Goal: Task Accomplishment & Management: Use online tool/utility

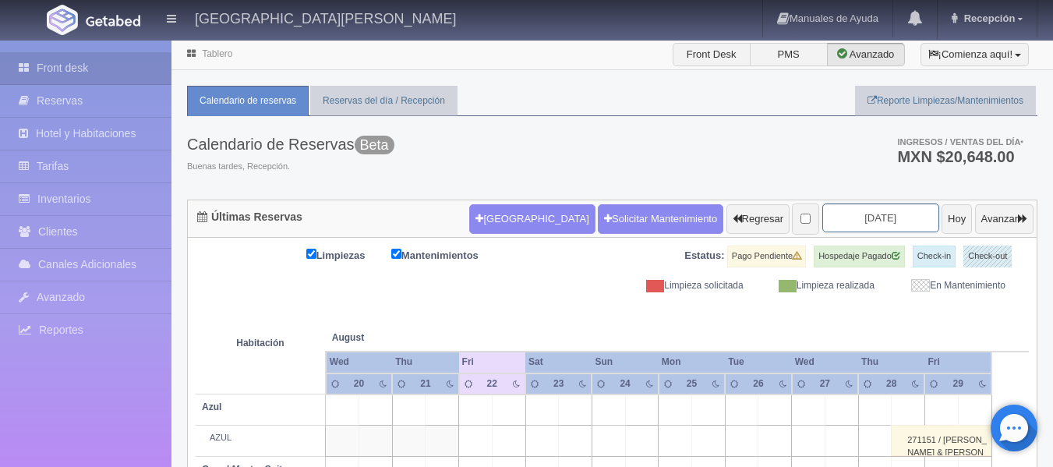
click at [852, 214] on input "2025-08-22" at bounding box center [880, 217] width 117 height 29
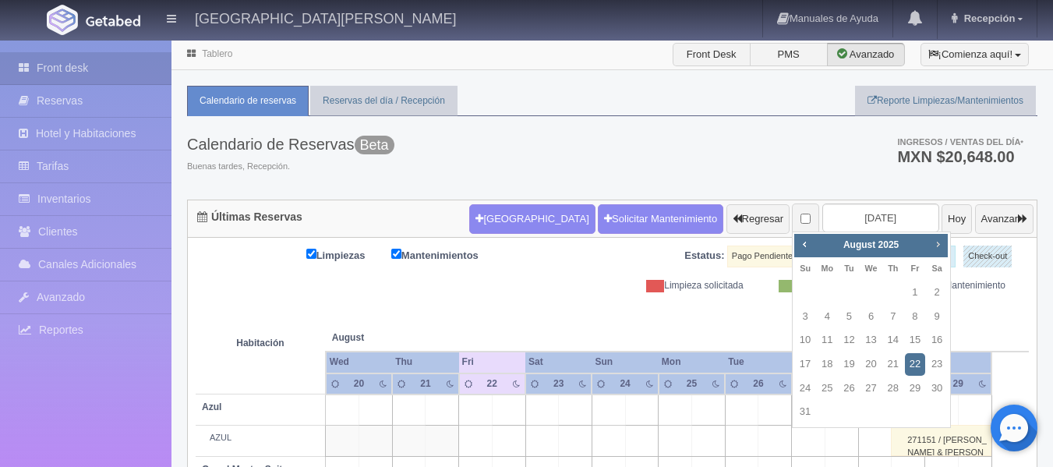
click at [941, 246] on span "Next" at bounding box center [938, 244] width 12 height 12
click at [804, 316] on link "2" at bounding box center [805, 317] width 20 height 23
type input "[DATE]"
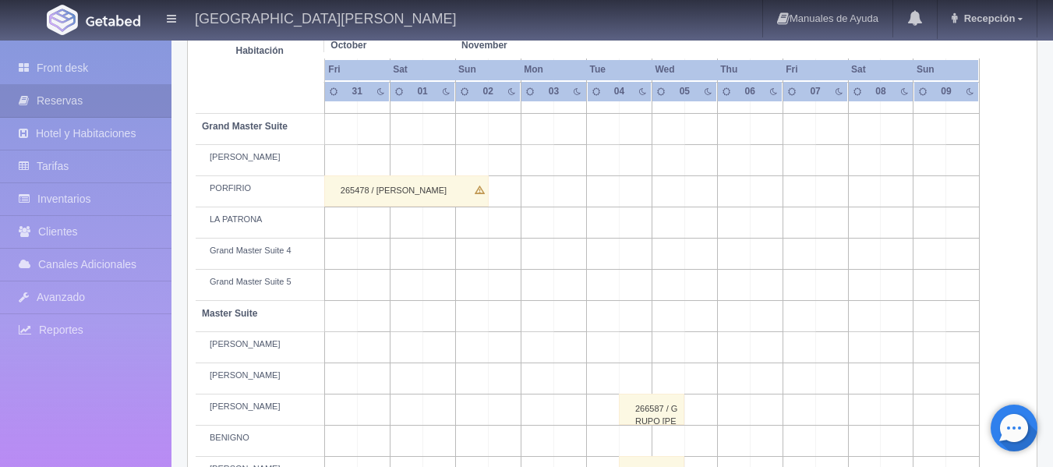
scroll to position [138, 0]
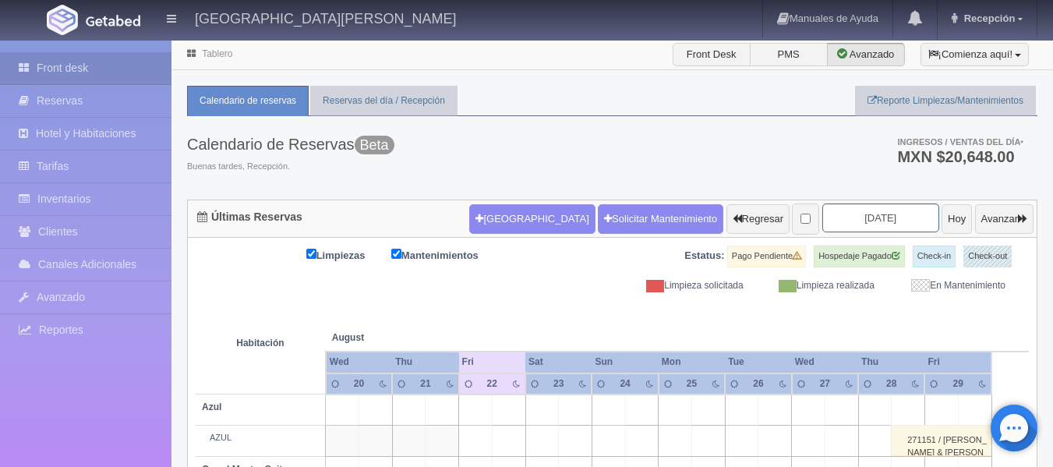
click at [848, 216] on input "2025-08-22" at bounding box center [880, 217] width 117 height 29
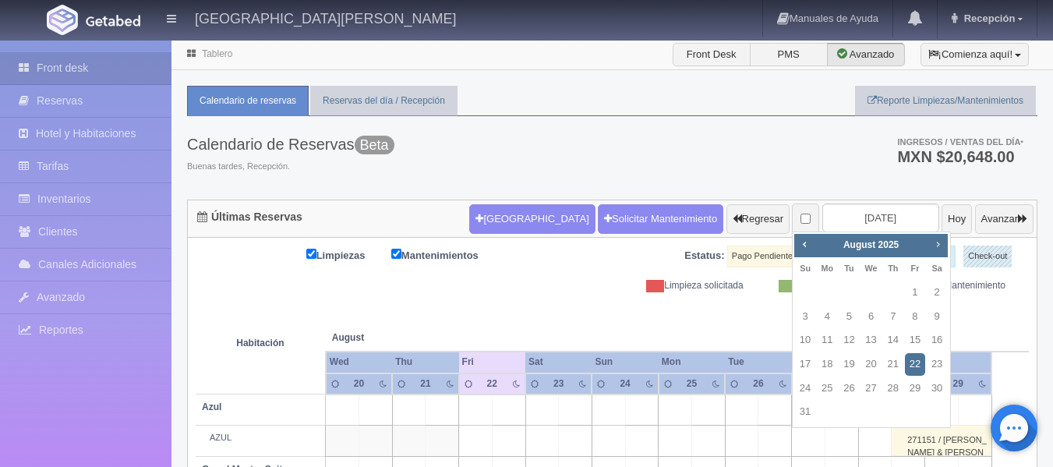
click at [935, 245] on span "Next" at bounding box center [938, 244] width 12 height 12
click at [938, 242] on span "Next" at bounding box center [938, 244] width 12 height 12
click at [803, 318] on link "2" at bounding box center [805, 317] width 20 height 23
type input "[DATE]"
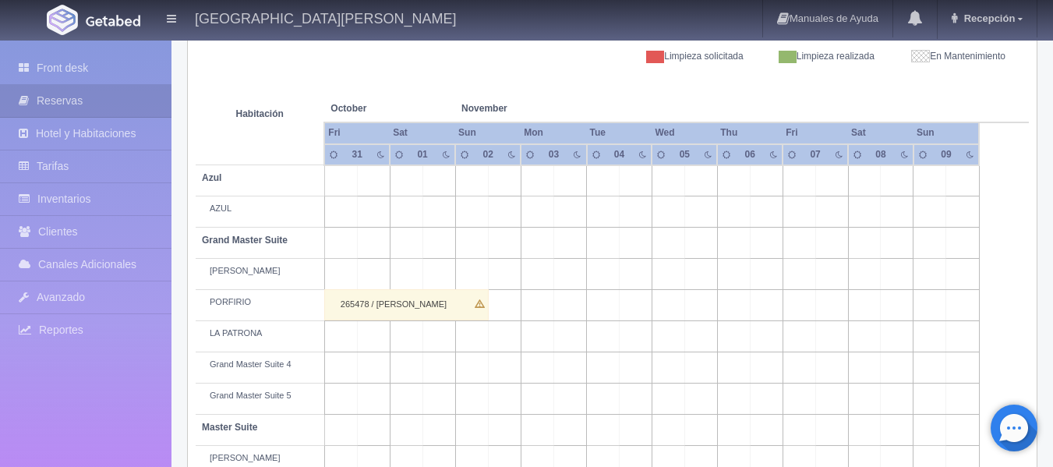
scroll to position [234, 0]
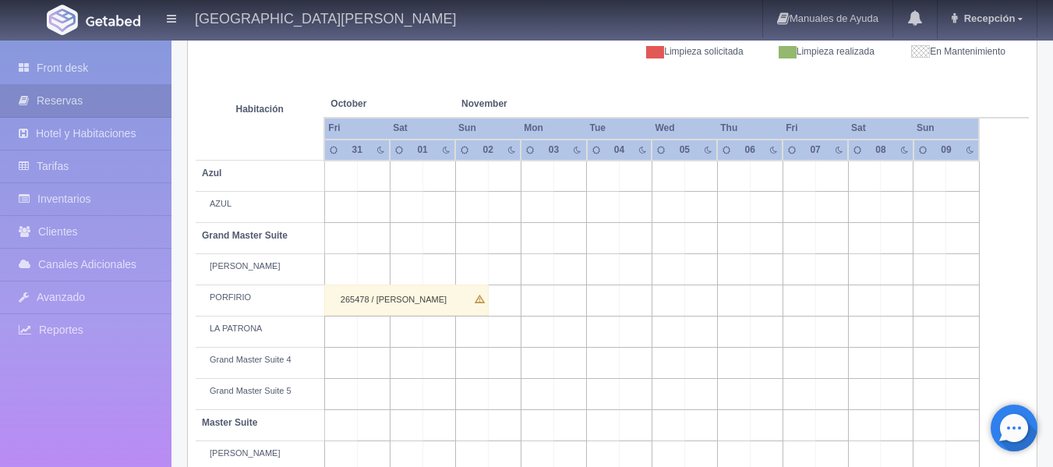
click at [498, 366] on td at bounding box center [504, 363] width 33 height 31
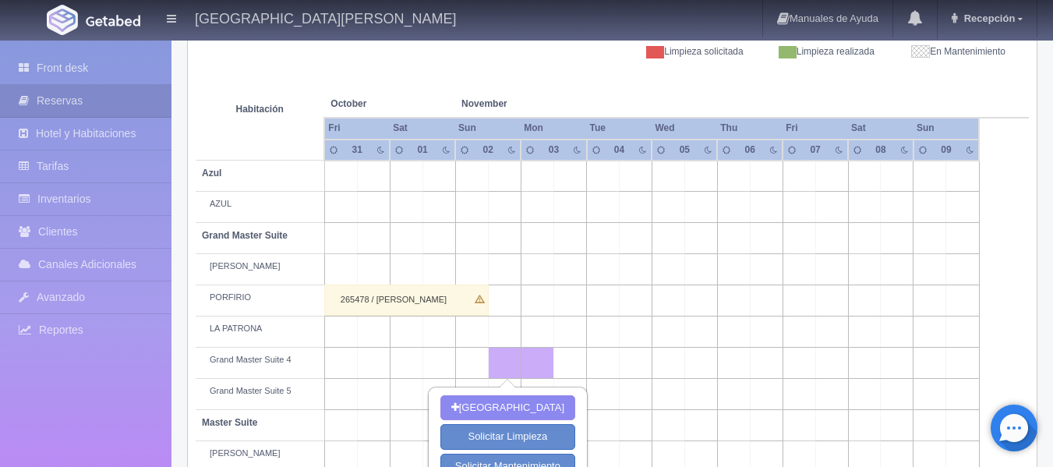
click at [736, 364] on td at bounding box center [733, 363] width 33 height 31
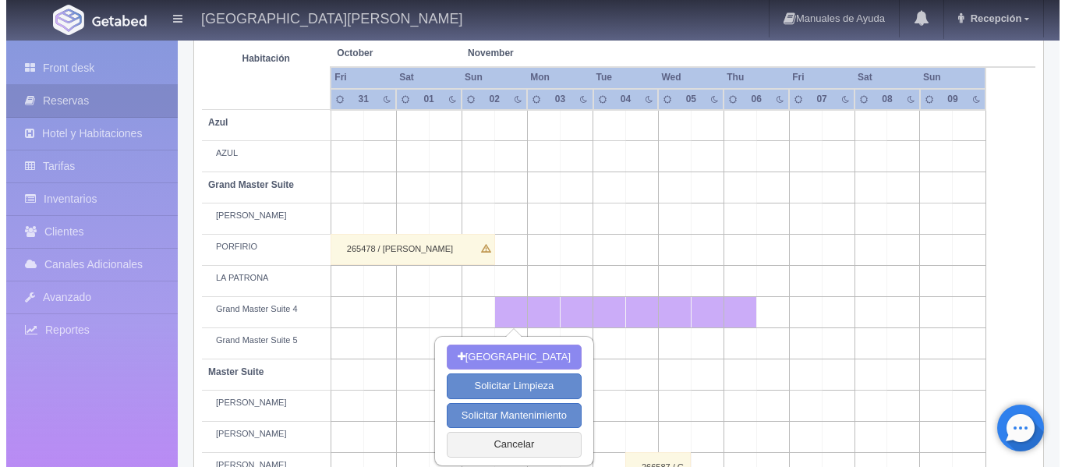
scroll to position [312, 0]
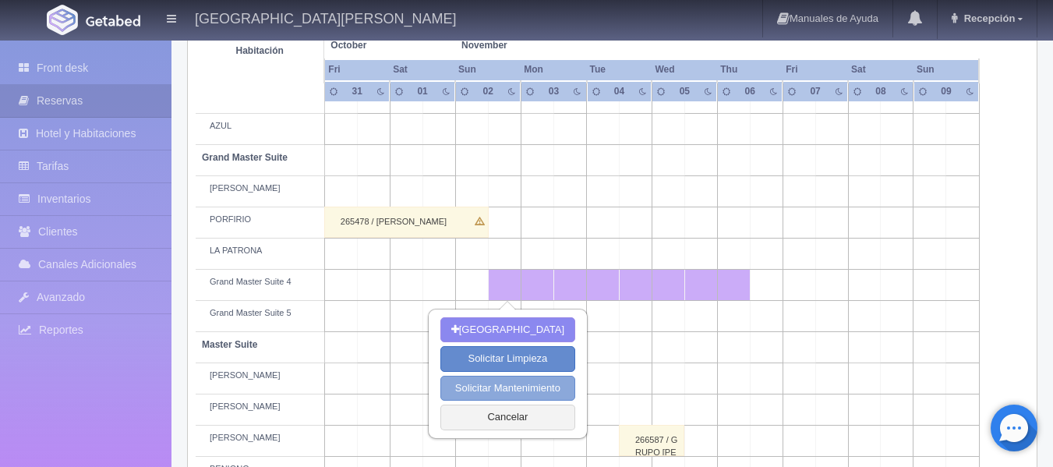
click at [519, 386] on button "Solicitar Mantenimiento" at bounding box center [507, 389] width 135 height 26
select select "Mantenimiento"
type input "02-11-2025"
type input "06-11-2025"
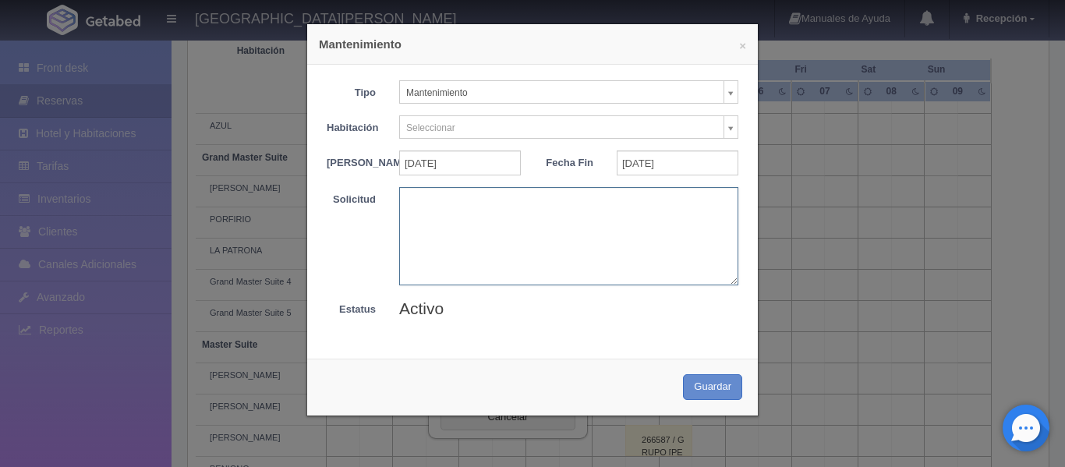
click at [447, 242] on textarea at bounding box center [568, 235] width 339 height 97
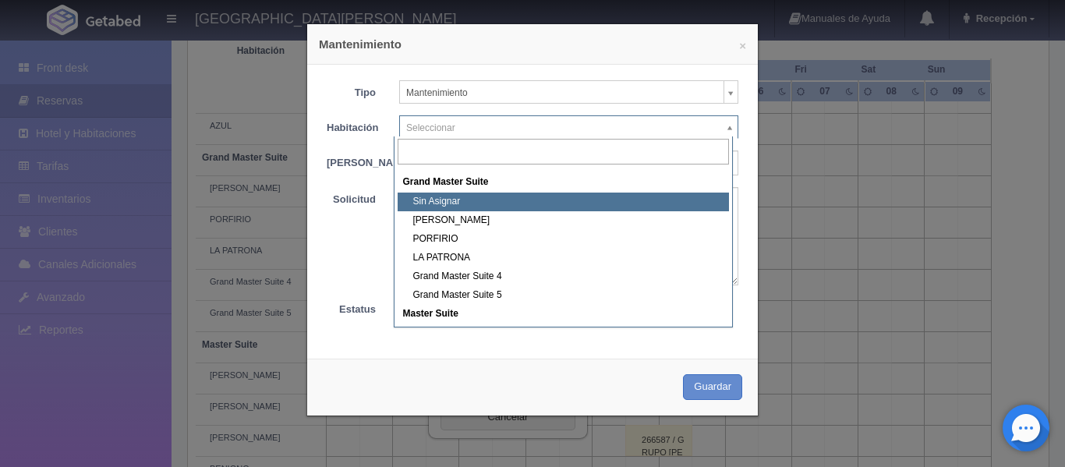
scroll to position [78, 0]
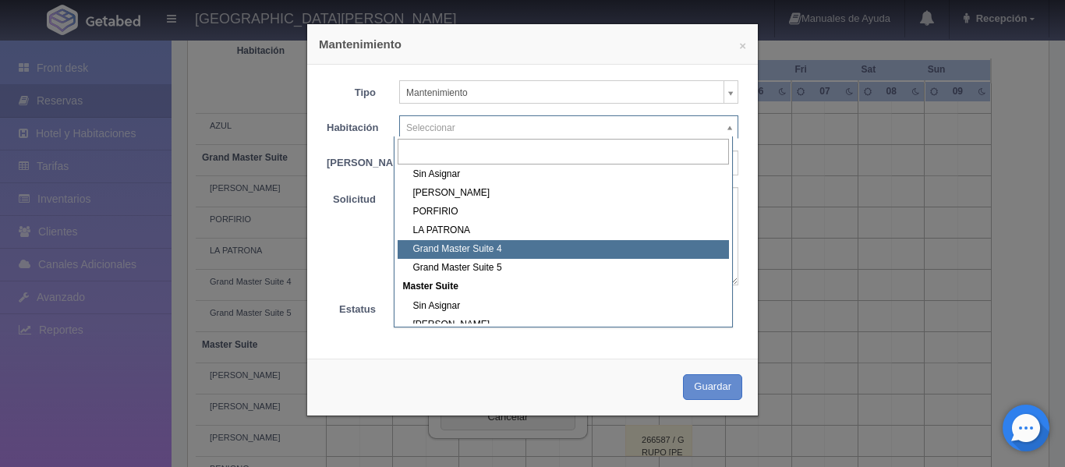
select select "1918_Grand Master Suite 4"
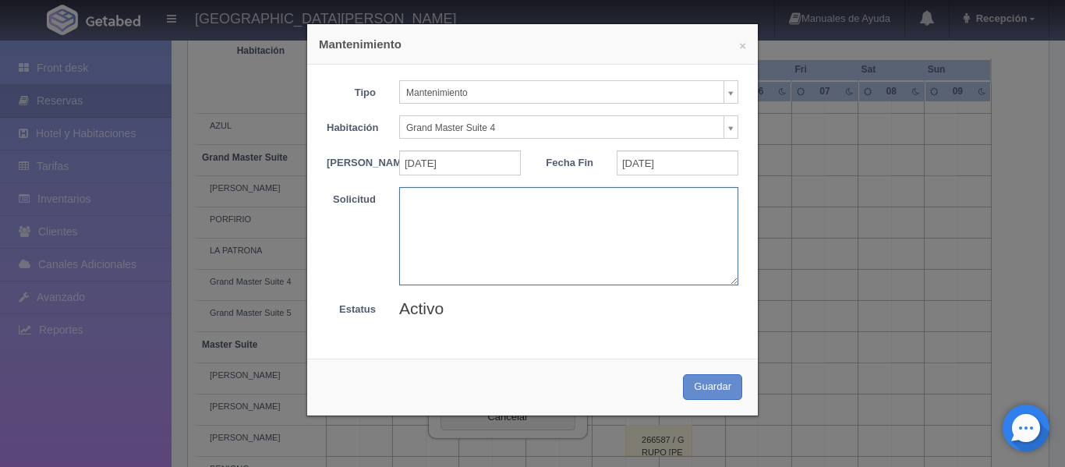
click at [439, 239] on textarea at bounding box center [568, 235] width 339 height 97
type textarea "b"
drag, startPoint x: 530, startPoint y: 215, endPoint x: 390, endPoint y: 200, distance: 141.2
click at [390, 200] on div "BLOQUEO MB - [DATE]" at bounding box center [568, 235] width 362 height 97
type textarea "BLOQUEO MB - [DATE]"
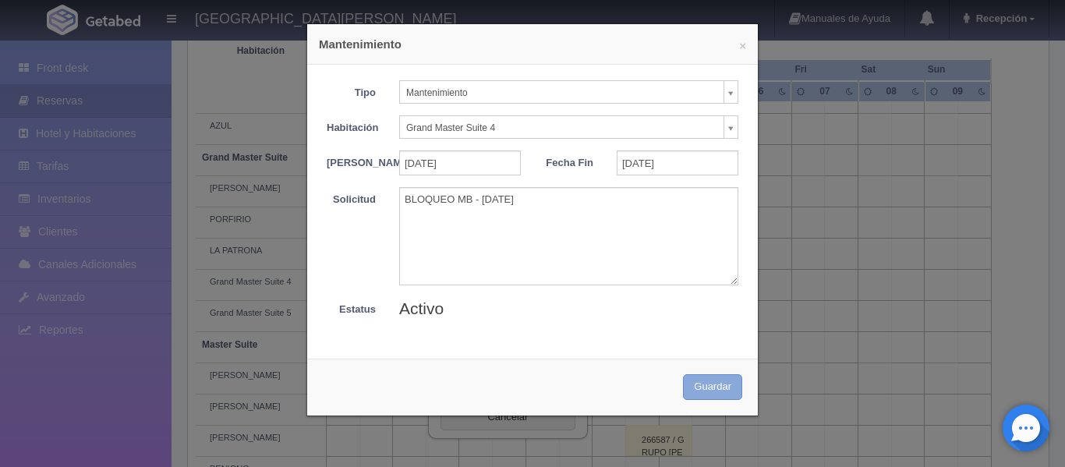
click at [691, 395] on button "Guardar" at bounding box center [712, 387] width 59 height 26
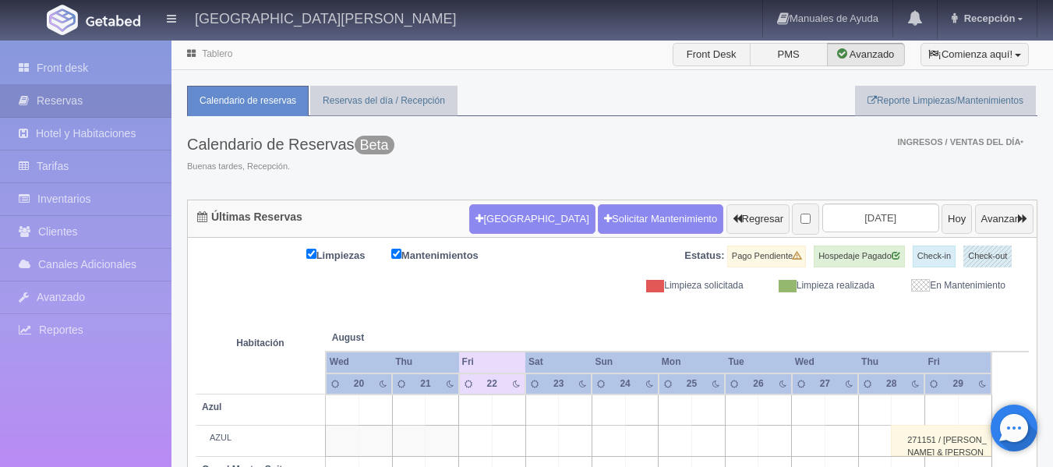
scroll to position [116, 0]
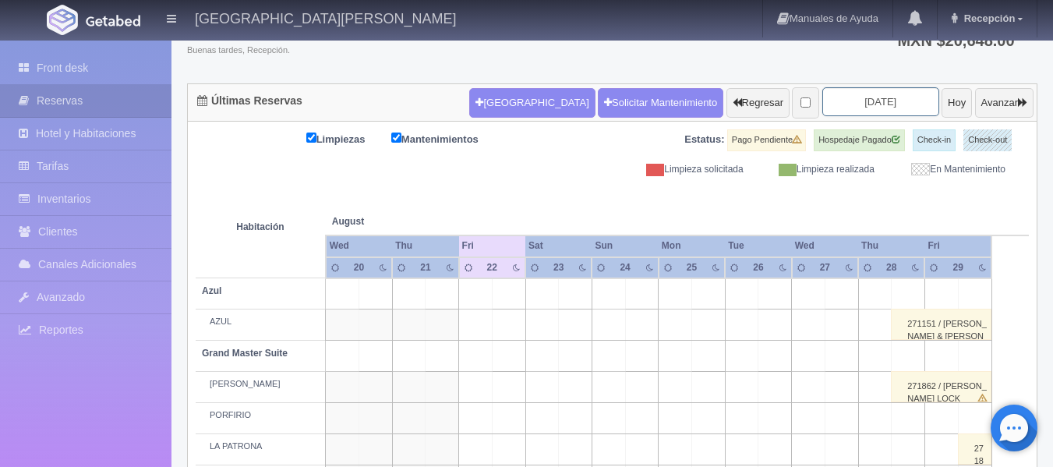
click at [853, 104] on input "[DATE]" at bounding box center [880, 101] width 117 height 29
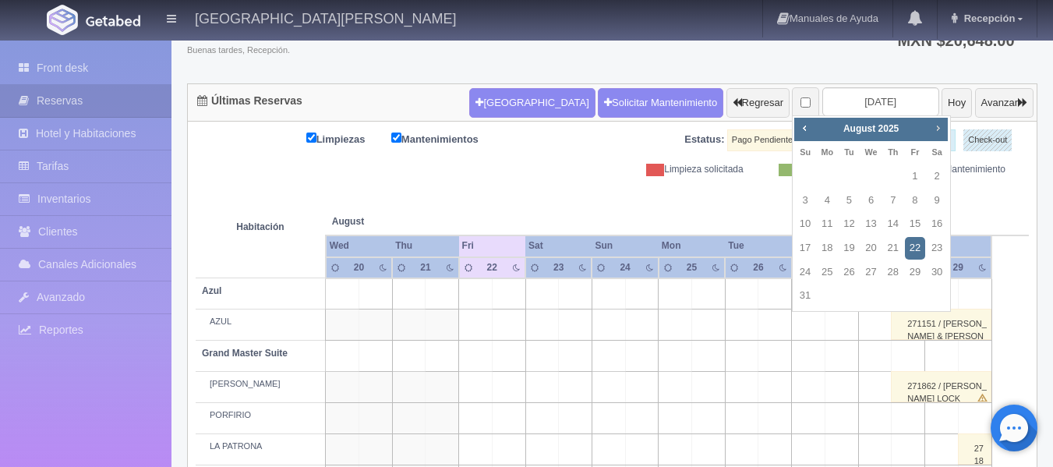
click at [941, 122] on span "Next" at bounding box center [938, 128] width 12 height 12
click at [937, 127] on span "Next" at bounding box center [938, 128] width 12 height 12
click at [801, 201] on link "2" at bounding box center [805, 200] width 20 height 23
type input "[DATE]"
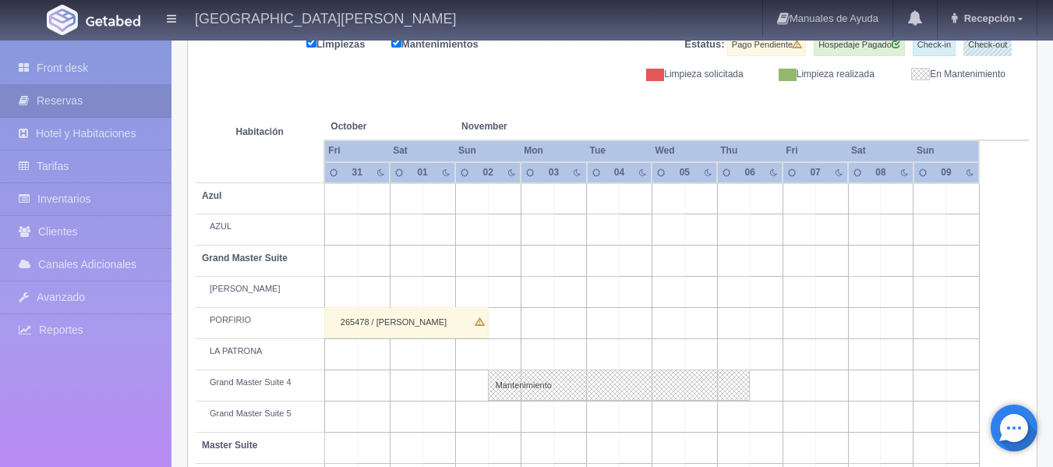
scroll to position [234, 0]
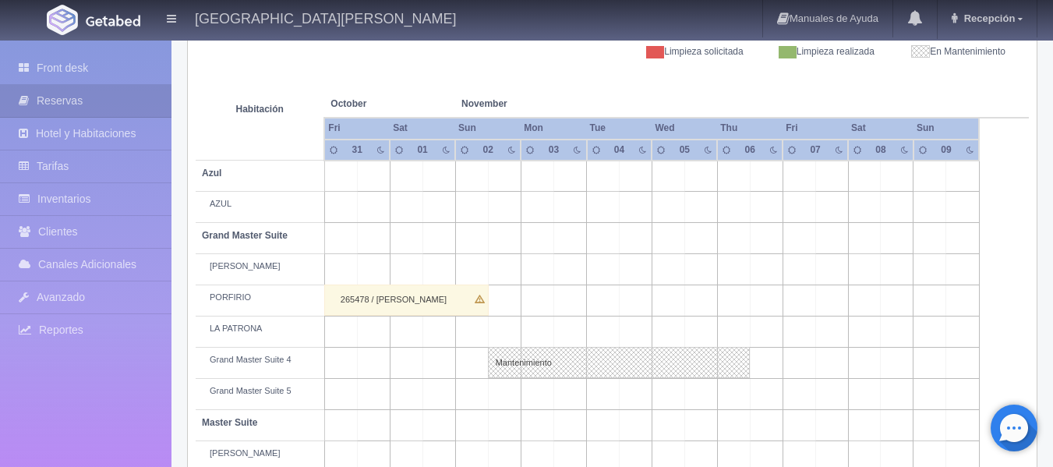
click at [510, 400] on td at bounding box center [504, 394] width 33 height 31
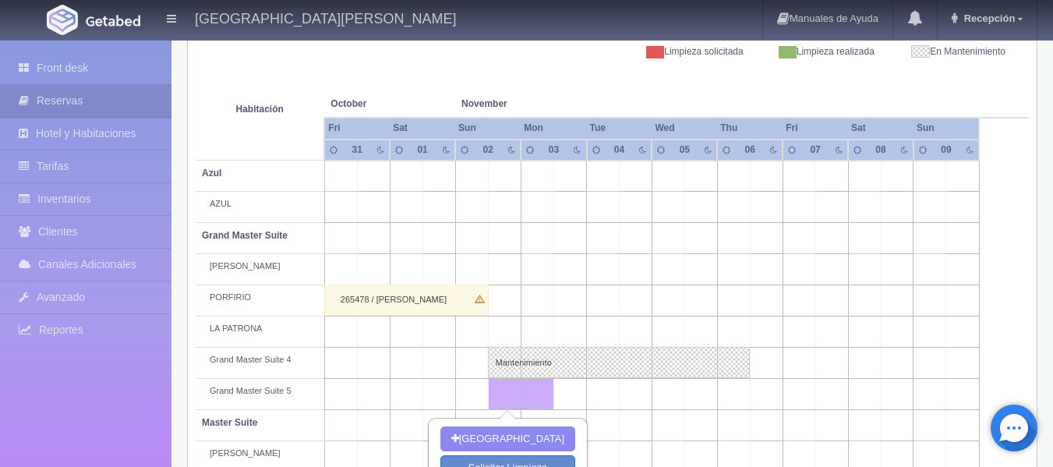
click at [727, 391] on td at bounding box center [733, 394] width 33 height 31
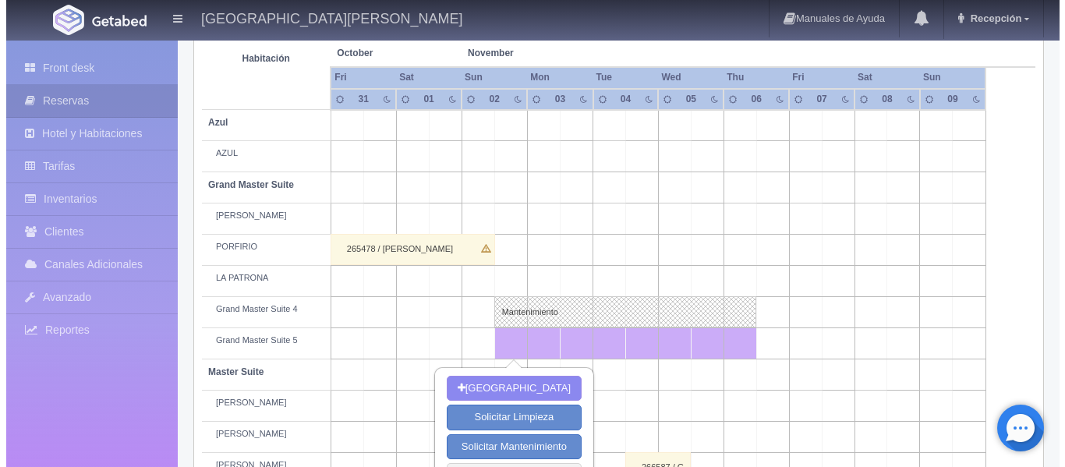
scroll to position [312, 0]
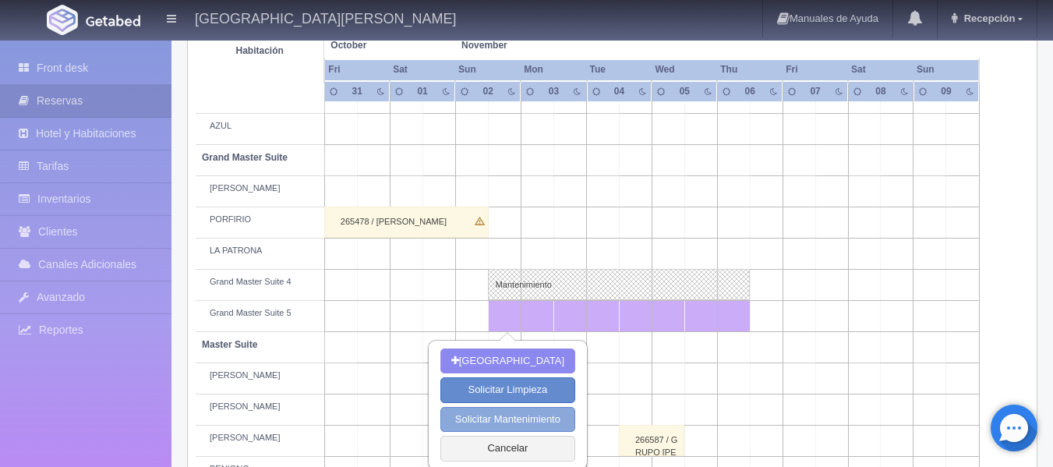
click at [482, 420] on button "Solicitar Mantenimiento" at bounding box center [507, 420] width 135 height 26
select select "Mantenimiento"
type input "[DATE]"
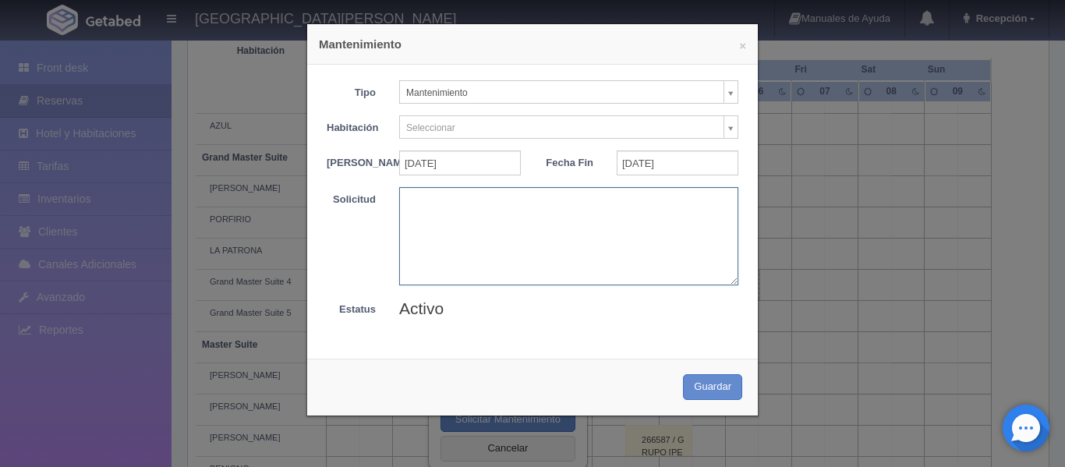
click at [461, 253] on textarea at bounding box center [568, 235] width 339 height 97
paste textarea "BLOQUEO MB - 22/08/25"
type textarea "BLOQUEO MB - 22/08/25"
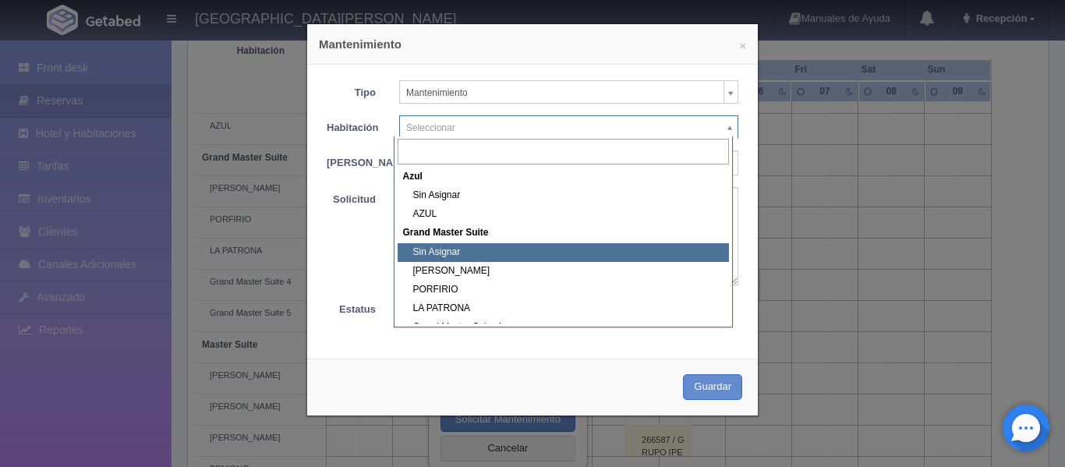
scroll to position [78, 0]
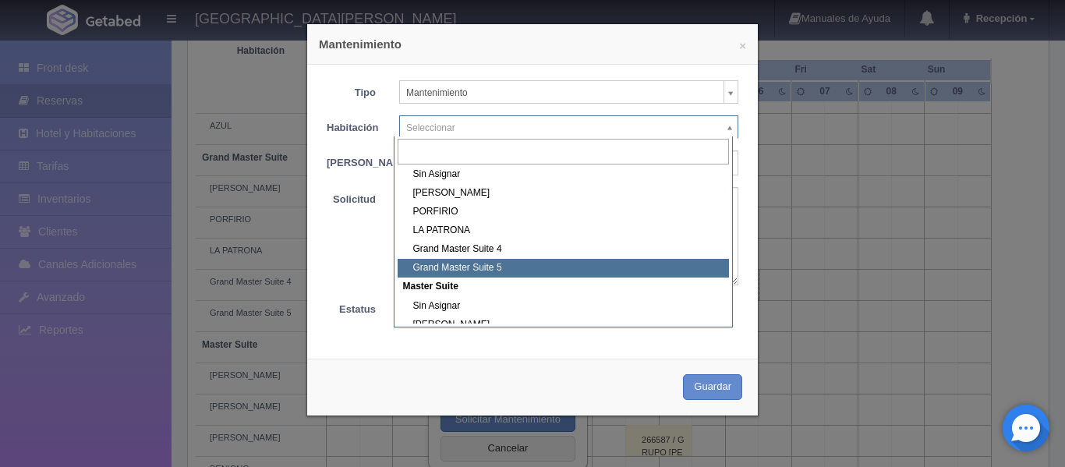
select select "1918_Grand Master Suite 5"
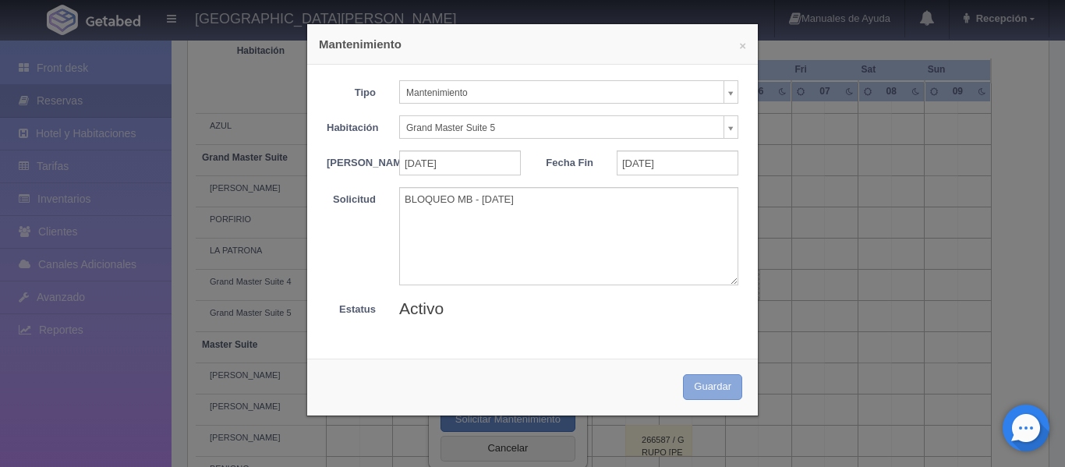
click at [716, 392] on button "Guardar" at bounding box center [712, 387] width 59 height 26
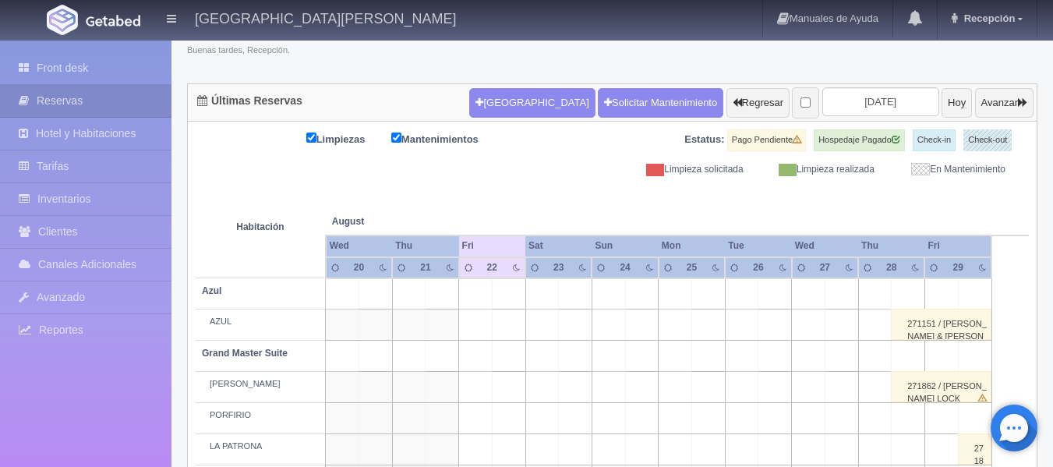
scroll to position [116, 0]
click at [856, 101] on input "[DATE]" at bounding box center [880, 101] width 117 height 29
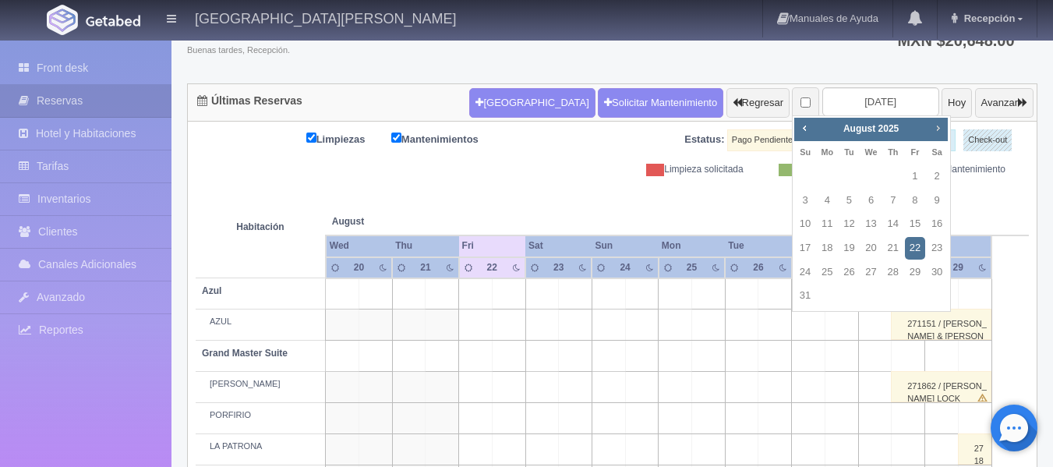
click at [939, 128] on span "Next" at bounding box center [938, 128] width 12 height 12
click at [800, 199] on link "2" at bounding box center [805, 200] width 20 height 23
type input "[DATE]"
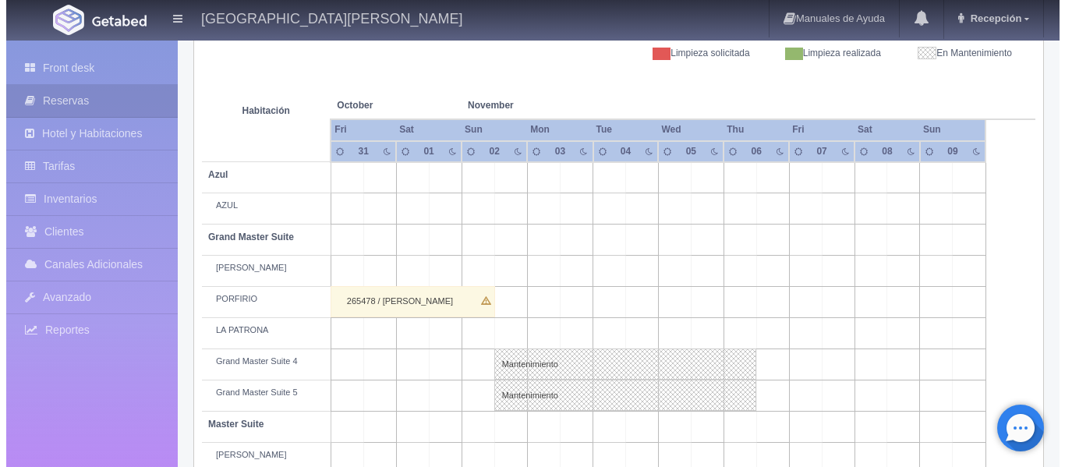
scroll to position [234, 0]
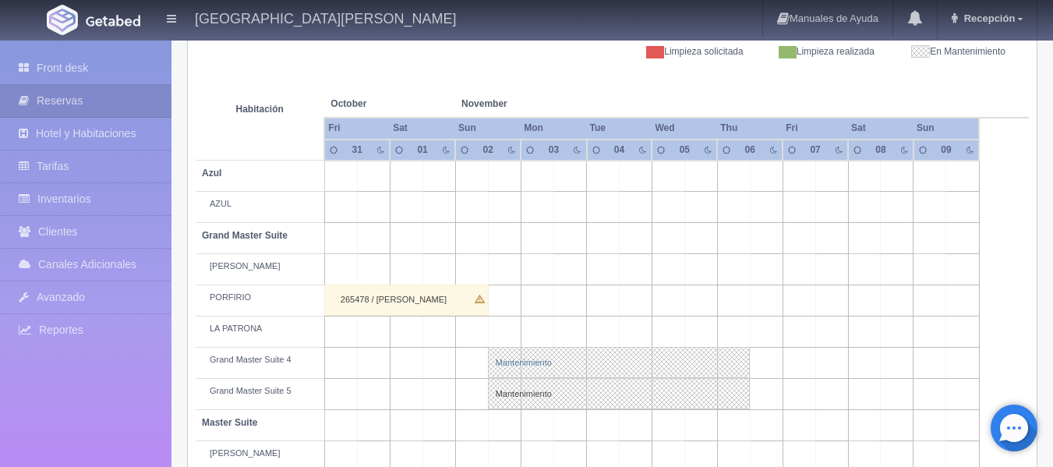
click at [530, 364] on link "Mantenimiento" at bounding box center [619, 362] width 262 height 31
select select "Mantenimiento"
select select "1918_Grand Master Suite 4"
type input "[DATE]"
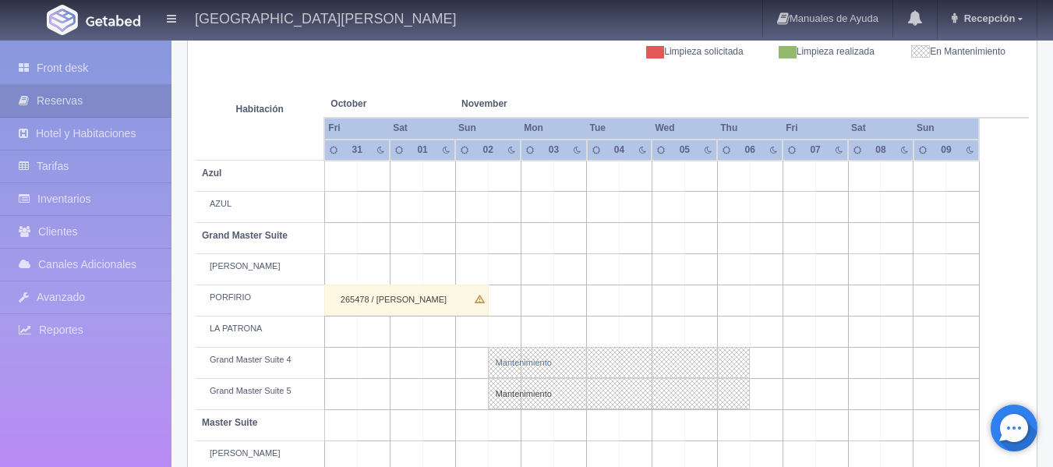
type textarea "BLOQUEO MB - [DATE]"
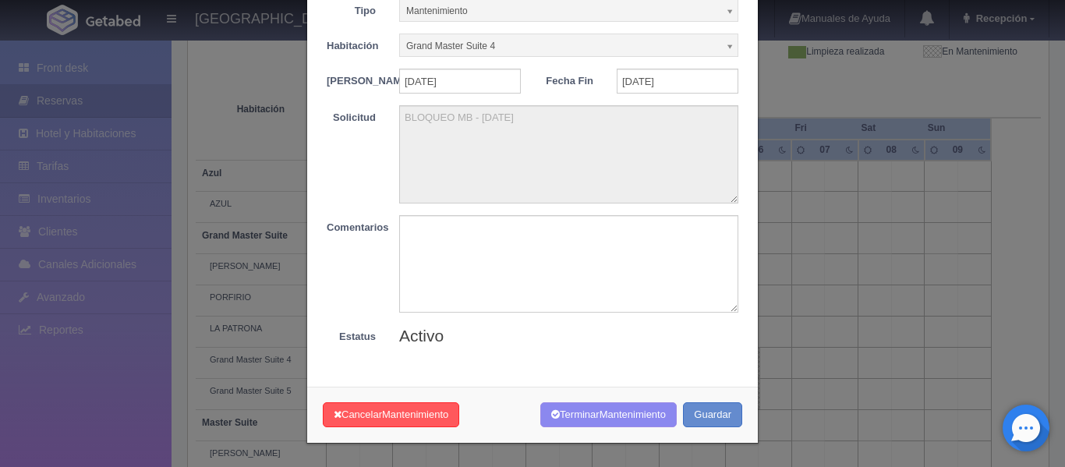
scroll to position [91, 0]
click at [628, 415] on span "Mantenimiento" at bounding box center [632, 414] width 66 height 12
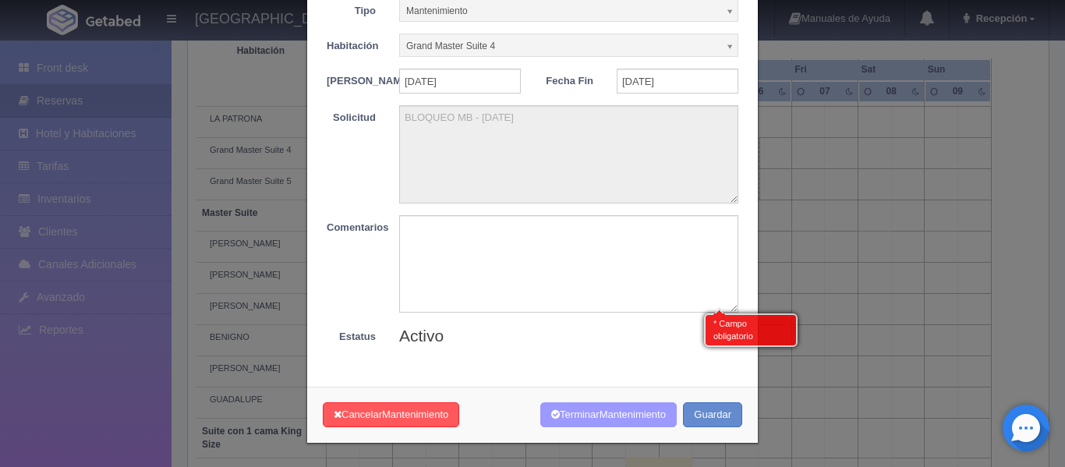
scroll to position [449, 0]
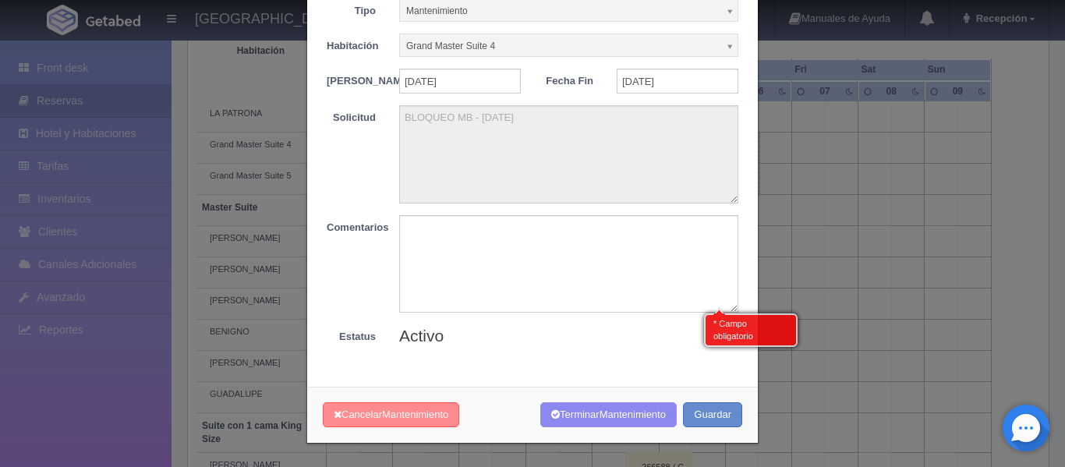
click at [449, 419] on button "Cancelar Mantenimiento" at bounding box center [391, 415] width 136 height 26
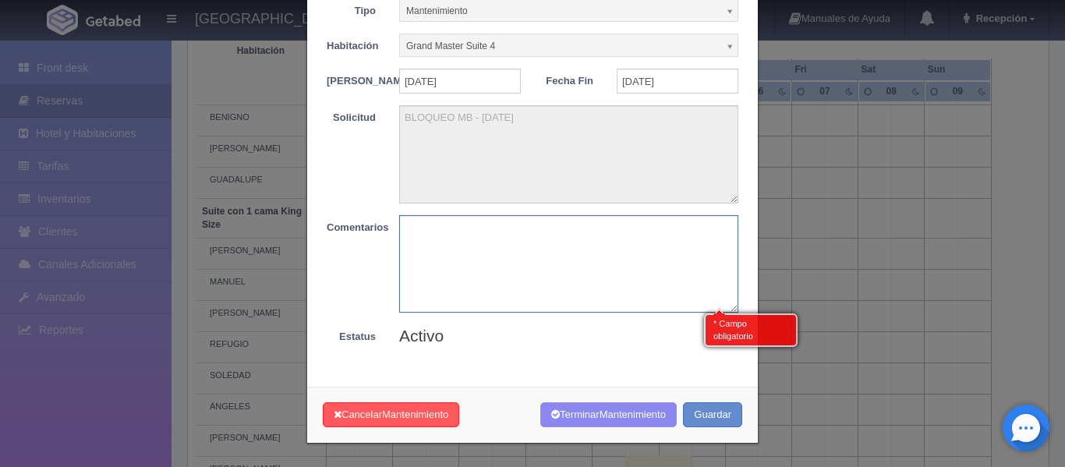
scroll to position [664, 0]
type textarea "CAMBIO DE INFORMACION"
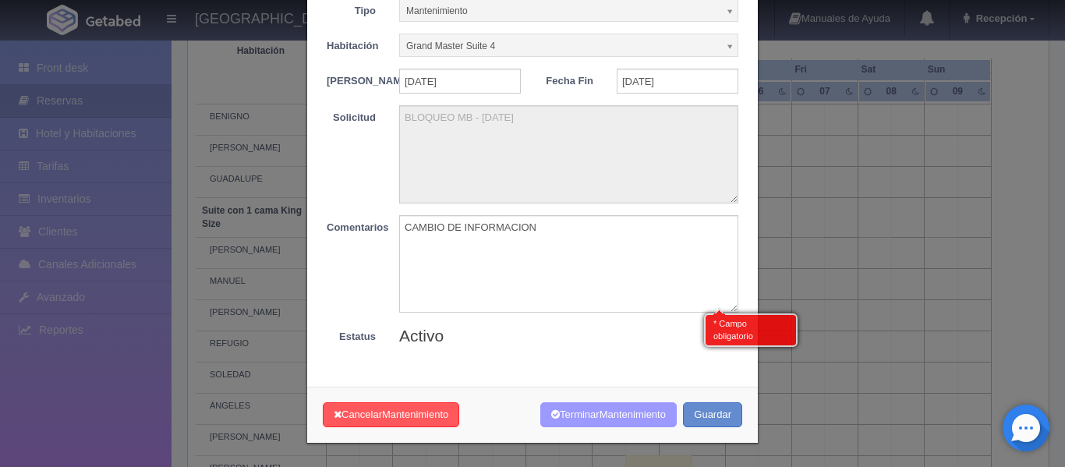
click at [599, 415] on span "Mantenimiento" at bounding box center [632, 414] width 66 height 12
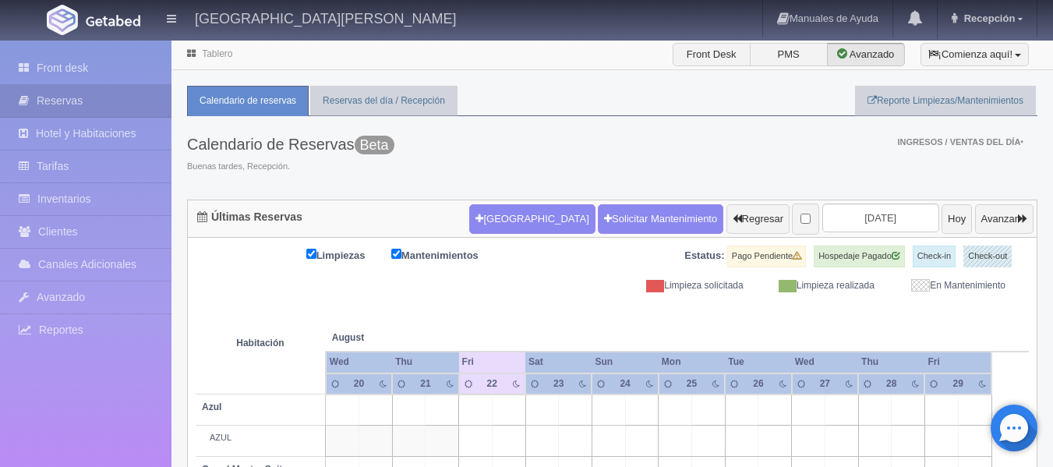
scroll to position [116, 0]
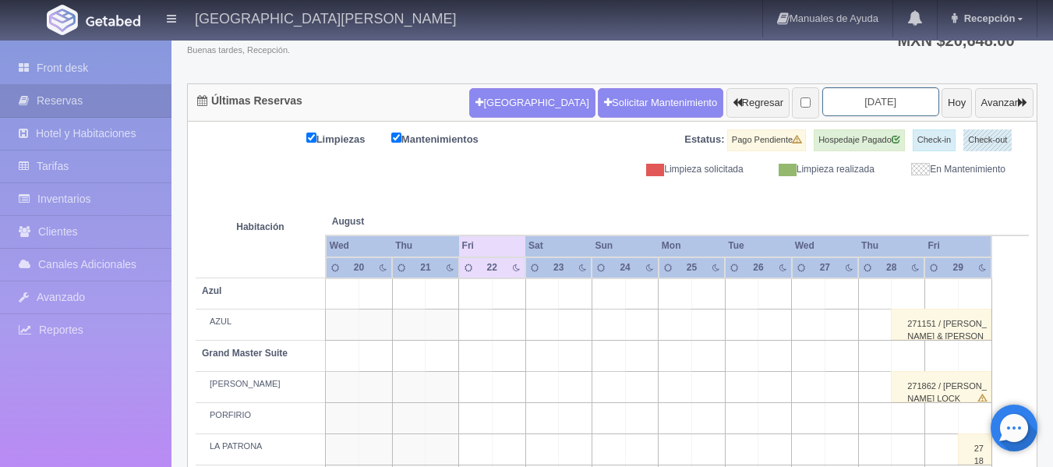
click at [834, 103] on input "[DATE]" at bounding box center [880, 101] width 117 height 29
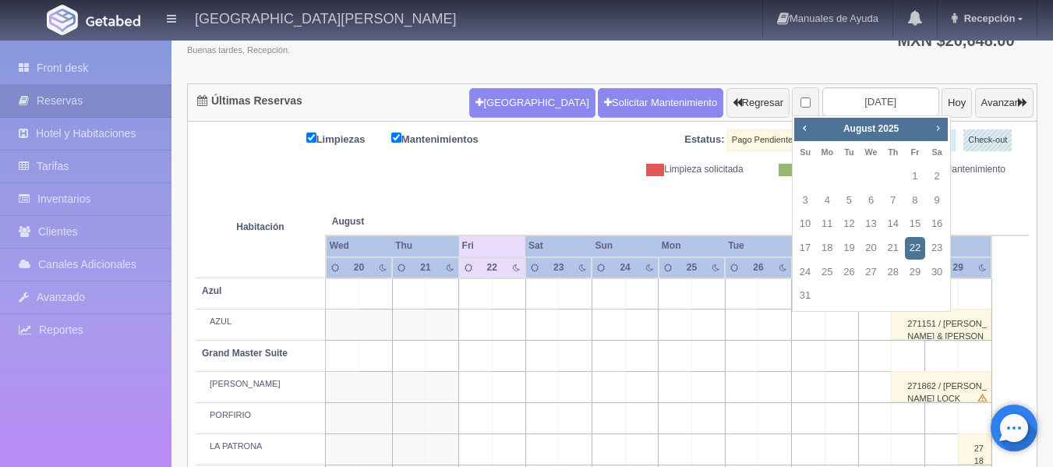
click at [944, 131] on span "Next" at bounding box center [938, 128] width 12 height 12
click at [942, 132] on span "Next" at bounding box center [938, 128] width 12 height 12
click at [809, 203] on link "2" at bounding box center [805, 200] width 20 height 23
type input "[DATE]"
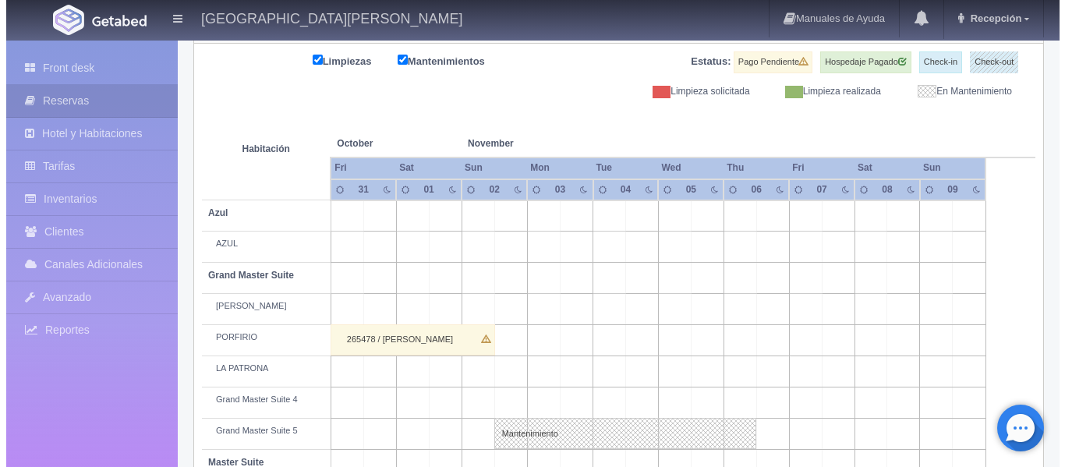
scroll to position [234, 0]
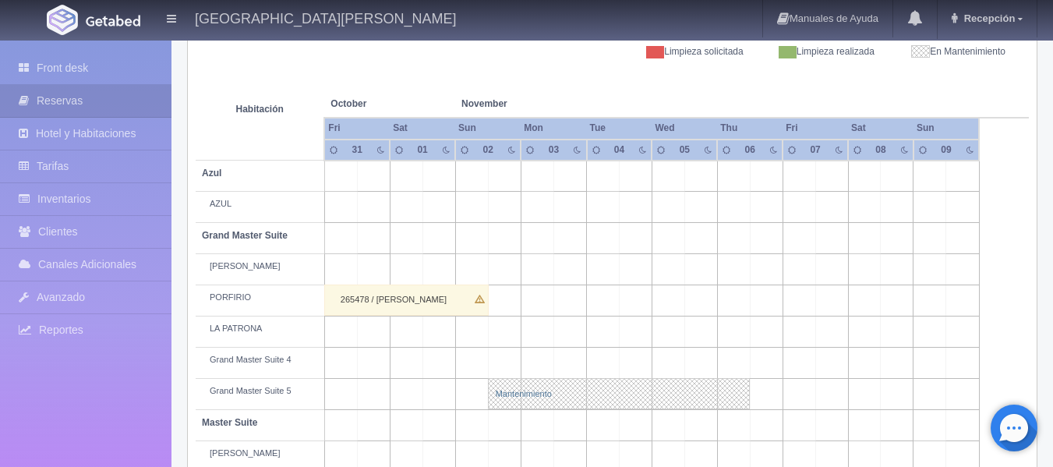
click at [527, 391] on link "Mantenimiento" at bounding box center [619, 393] width 262 height 31
select select "Mantenimiento"
select select "1918_Grand Master Suite 5"
type input "02-11-2025"
type input "[DATE]"
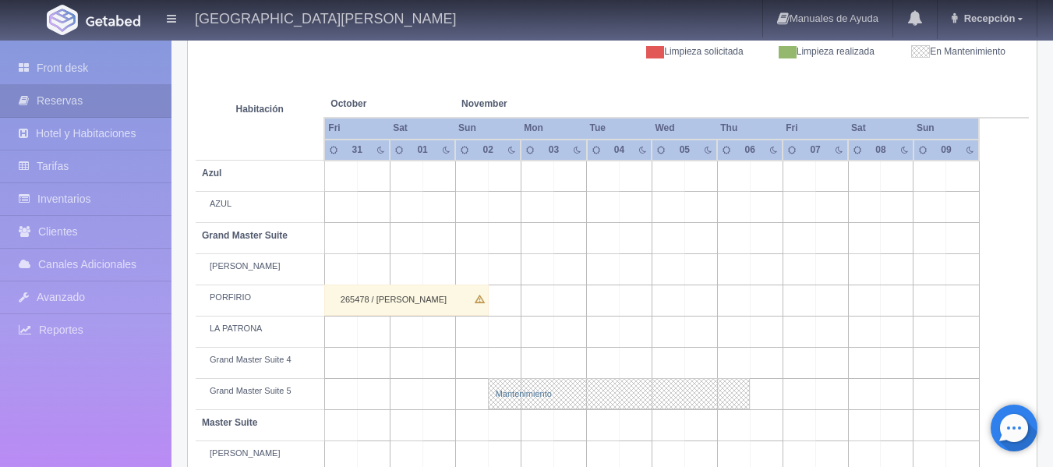
type textarea "BLOQUEO MB - 22/08/25"
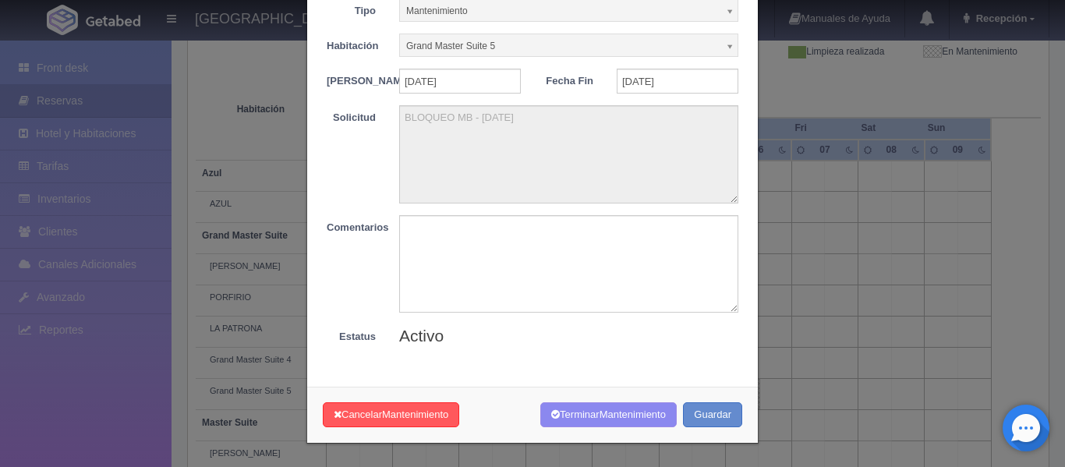
scroll to position [91, 0]
click at [450, 245] on textarea at bounding box center [568, 263] width 339 height 97
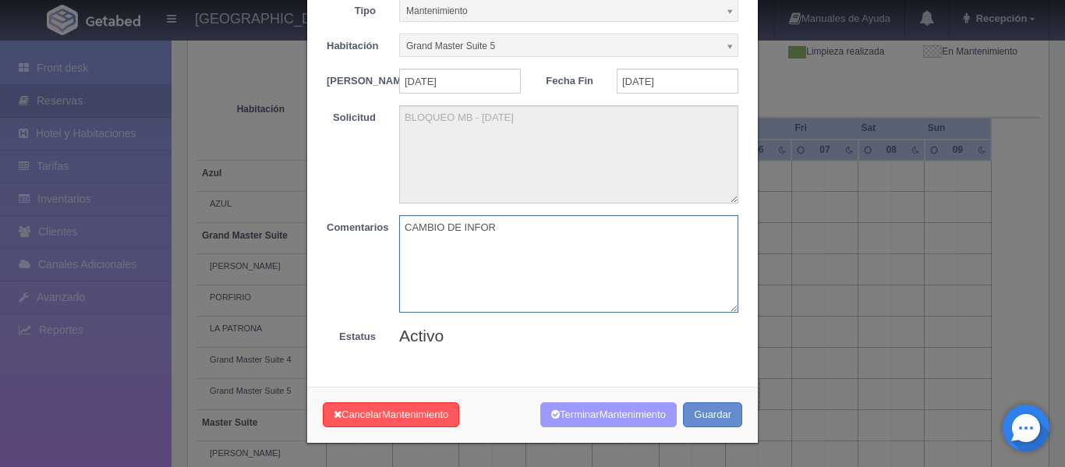
type textarea "CAMBIO DE INFOR"
click at [590, 415] on button "Terminar Mantenimiento" at bounding box center [608, 415] width 136 height 26
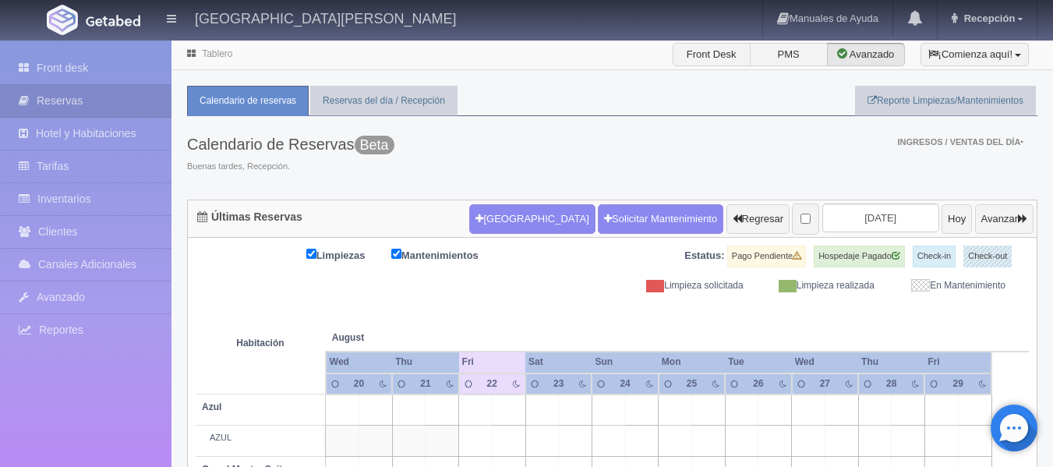
scroll to position [116, 0]
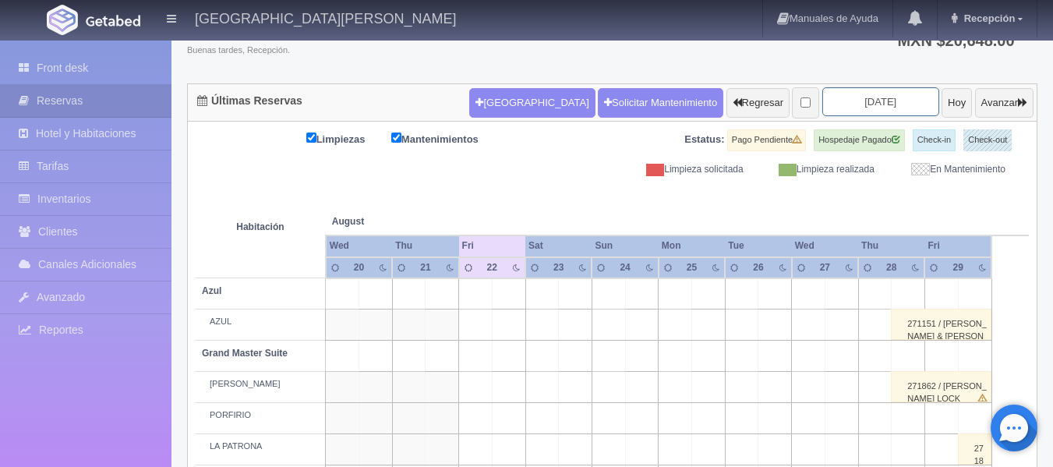
click at [831, 104] on input "2025-08-22" at bounding box center [880, 101] width 117 height 29
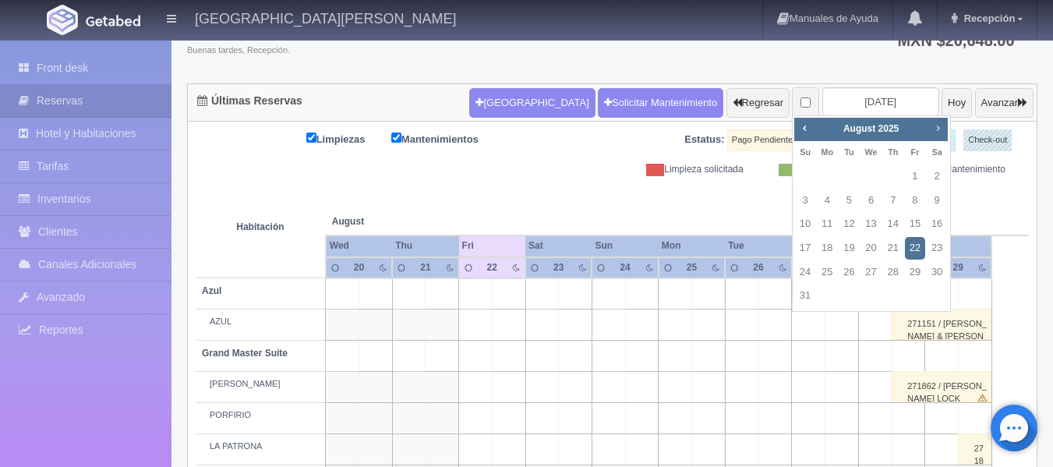
click at [938, 127] on span "Next" at bounding box center [938, 128] width 12 height 12
click at [802, 200] on link "2" at bounding box center [805, 200] width 20 height 23
type input "2025-11-02"
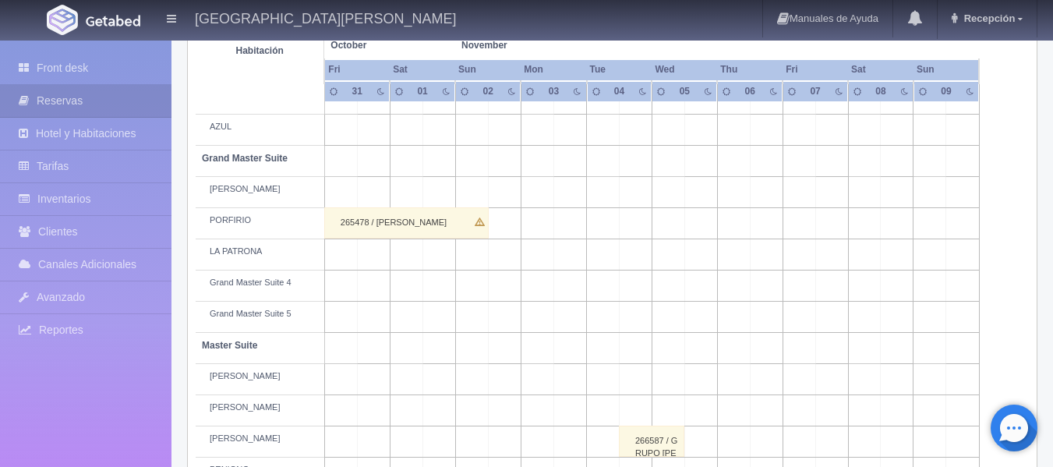
scroll to position [312, 0]
click at [513, 292] on td at bounding box center [504, 285] width 33 height 31
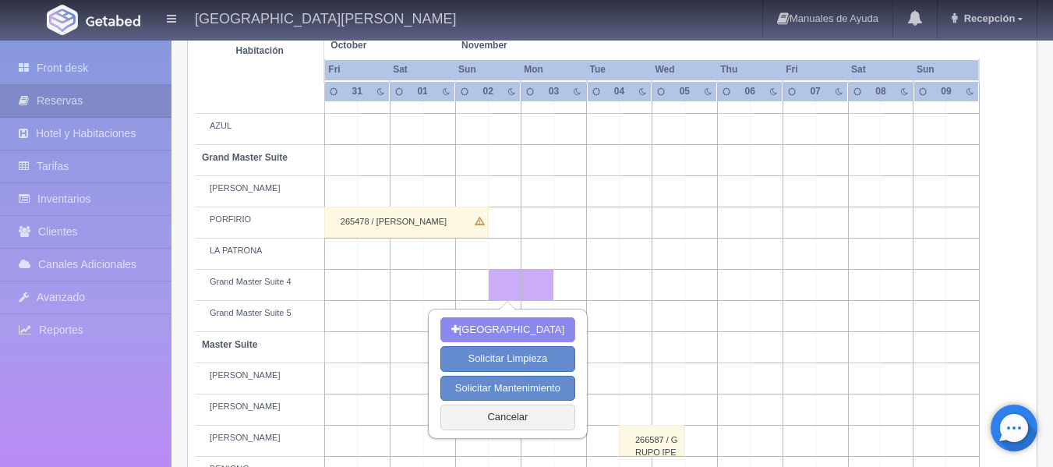
click at [743, 290] on td at bounding box center [733, 285] width 33 height 31
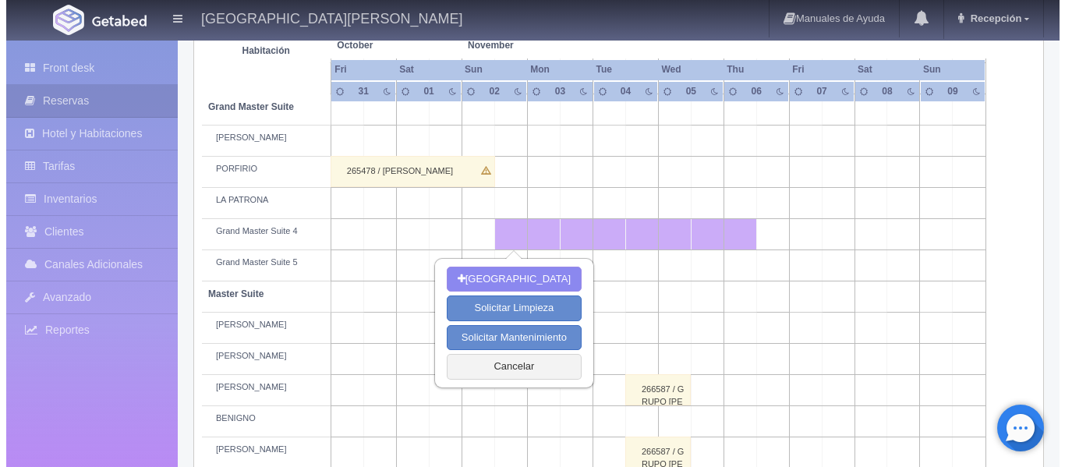
scroll to position [390, 0]
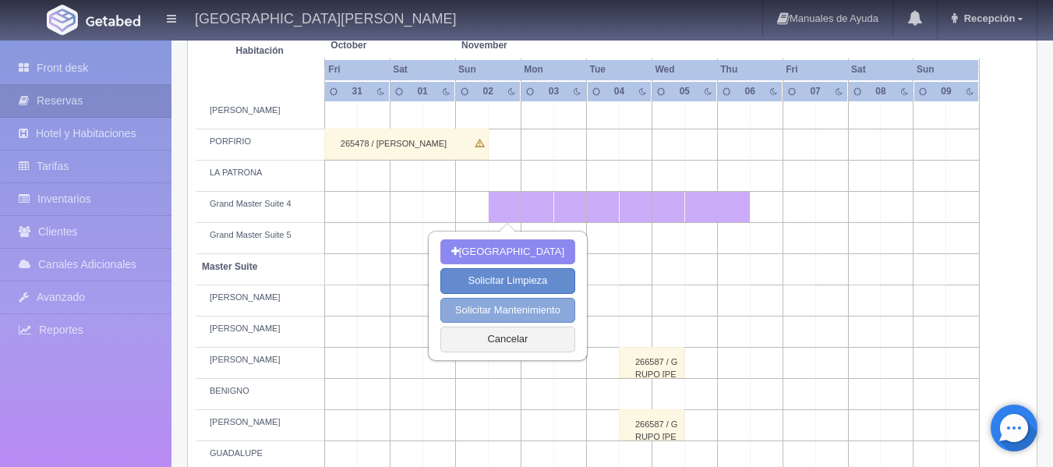
click at [528, 309] on button "Solicitar Mantenimiento" at bounding box center [507, 311] width 135 height 26
select select "Mantenimiento"
type input "[DATE]"
type input "06-11-2025"
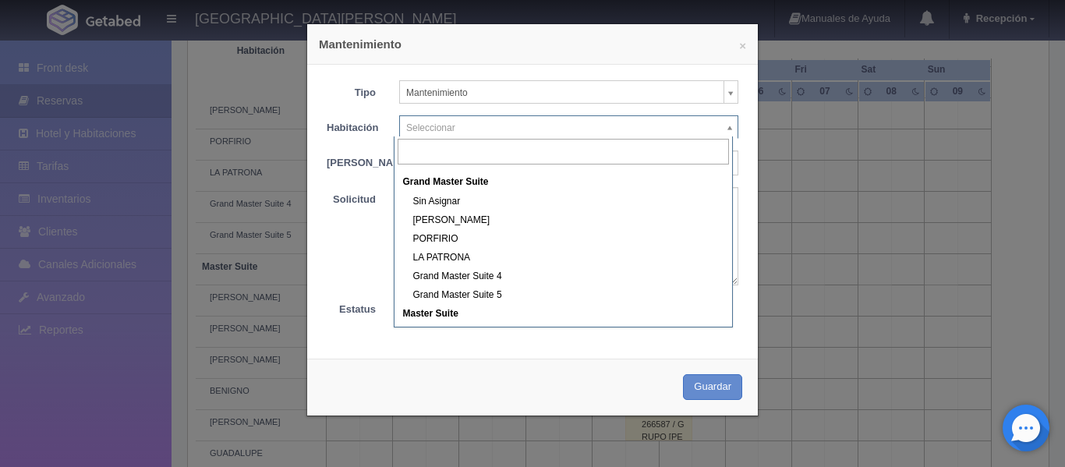
scroll to position [78, 0]
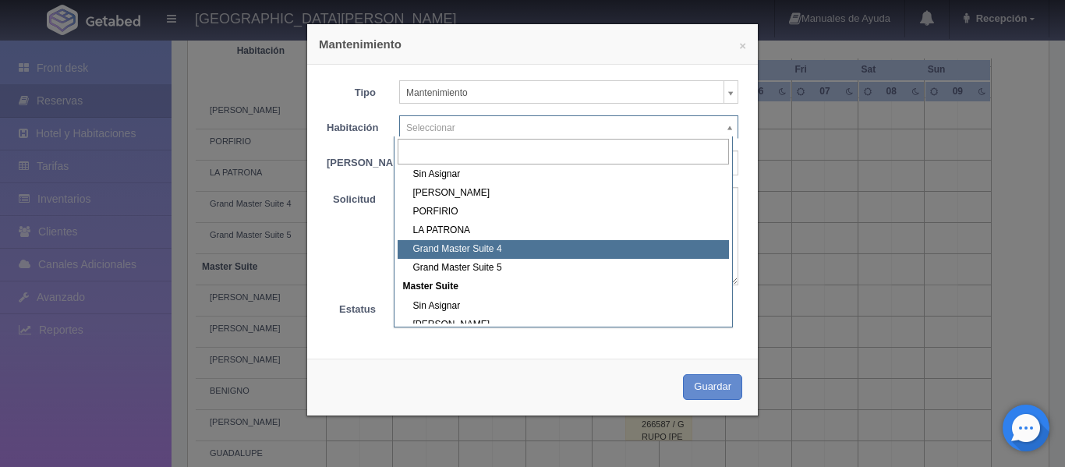
select select "1918_Grand Master Suite 4"
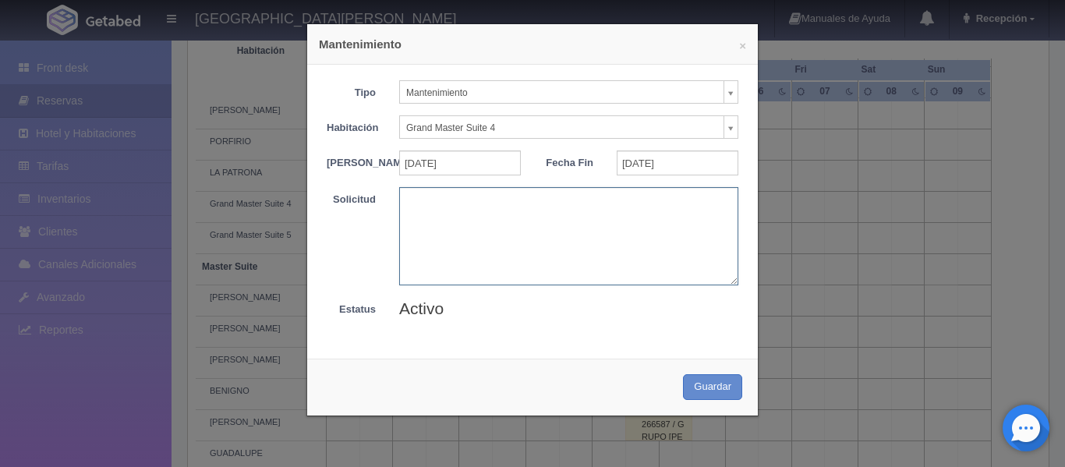
click at [476, 244] on textarea at bounding box center [568, 235] width 339 height 97
paste textarea "BLOQUEO MB - 22/08/25"
drag, startPoint x: 593, startPoint y: 226, endPoint x: 383, endPoint y: 200, distance: 212.0
click at [389, 197] on div "BLOQUEO MB - 22/08/25 SUSANA BARTYZAL DELTA AIRLINES" at bounding box center [568, 235] width 362 height 97
type textarea "BLOQUEO MB - 22/08/25 SUSANA BARTYZAL DELTA AIRLINES"
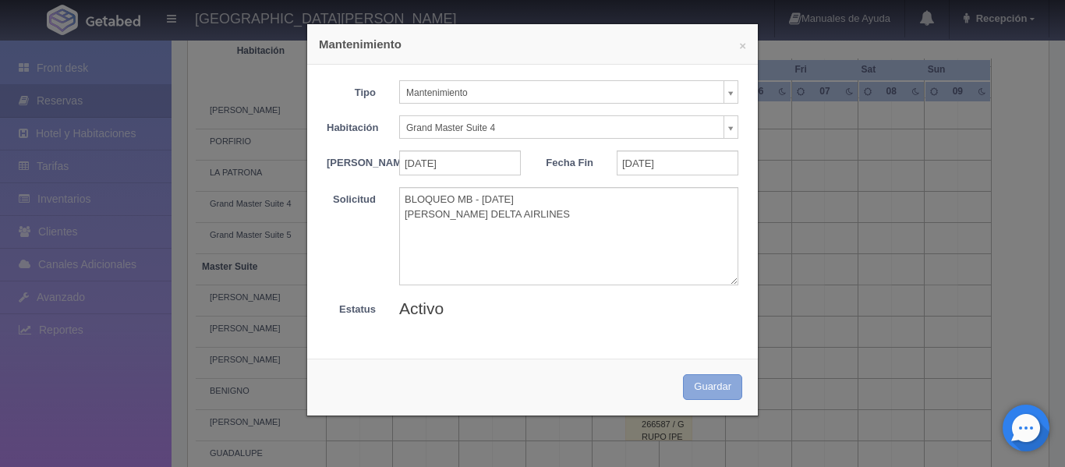
click at [708, 397] on button "Guardar" at bounding box center [712, 387] width 59 height 26
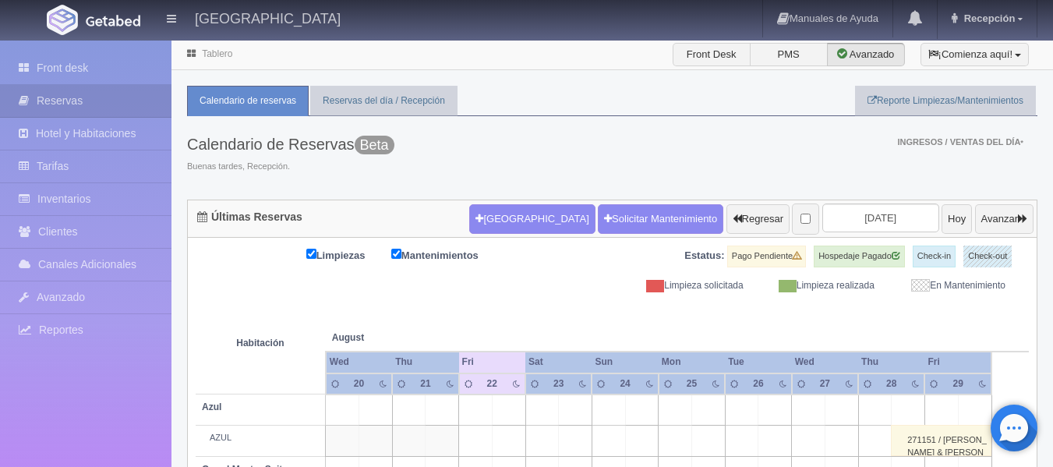
scroll to position [116, 0]
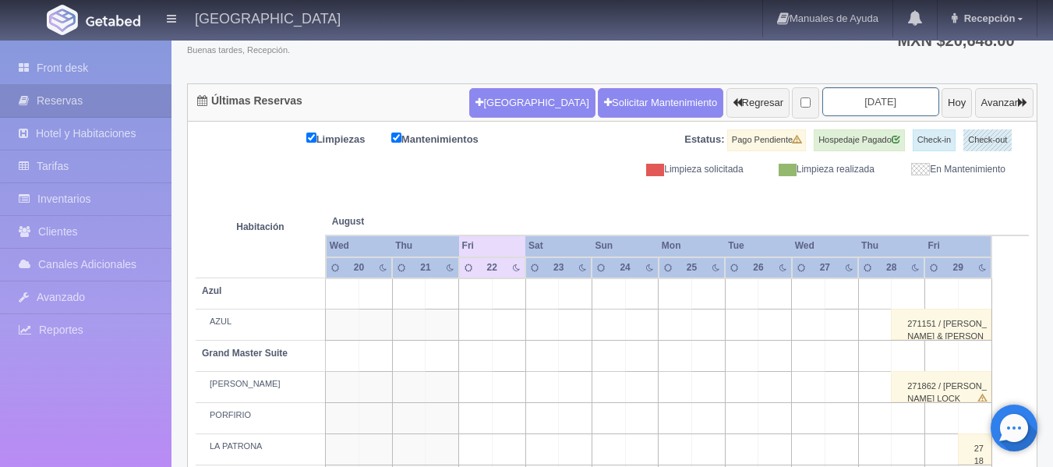
click at [836, 108] on input "[DATE]" at bounding box center [880, 101] width 117 height 29
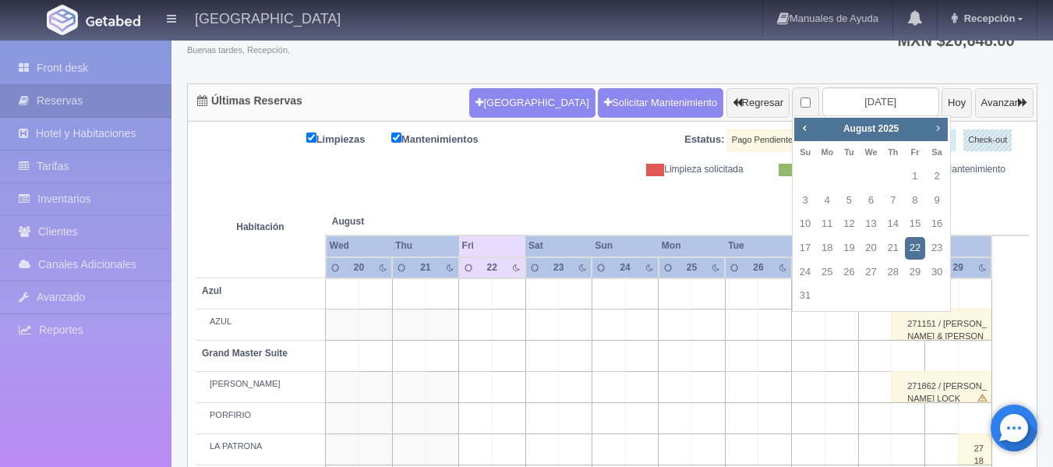
click at [936, 128] on span "Next" at bounding box center [938, 128] width 12 height 12
click at [846, 171] on link "2" at bounding box center [849, 176] width 20 height 23
type input "[DATE]"
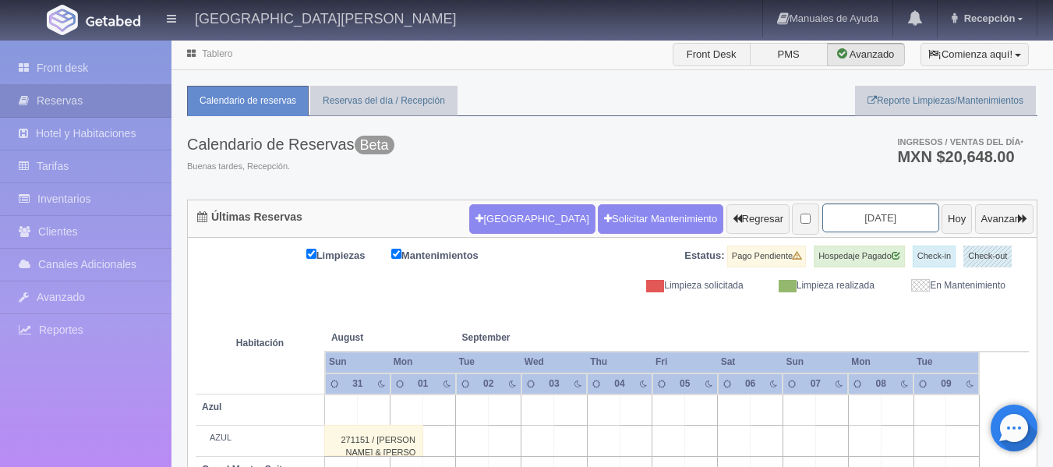
click at [841, 221] on input "[DATE]" at bounding box center [880, 217] width 117 height 29
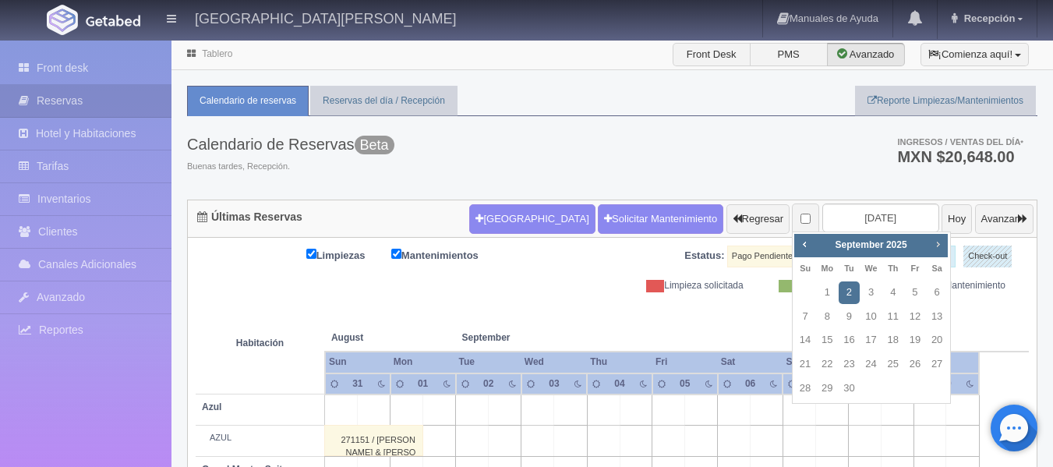
click at [934, 243] on span "Next" at bounding box center [938, 244] width 12 height 12
click at [805, 318] on link "2" at bounding box center [805, 317] width 20 height 23
type input "[DATE]"
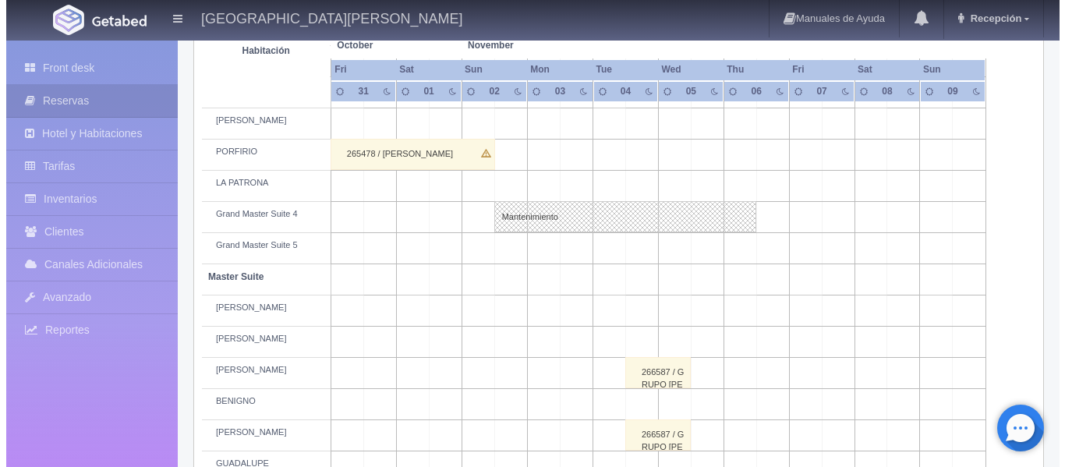
scroll to position [390, 0]
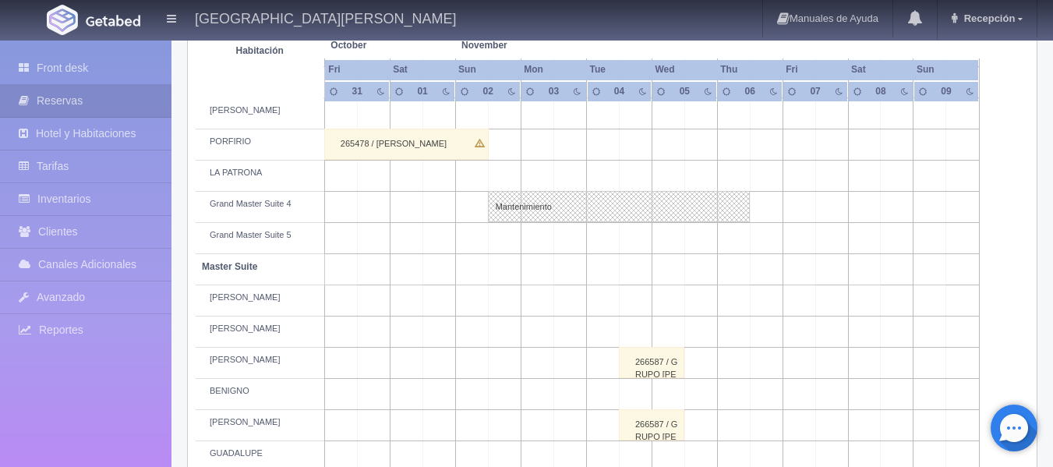
click at [504, 232] on td at bounding box center [504, 238] width 33 height 31
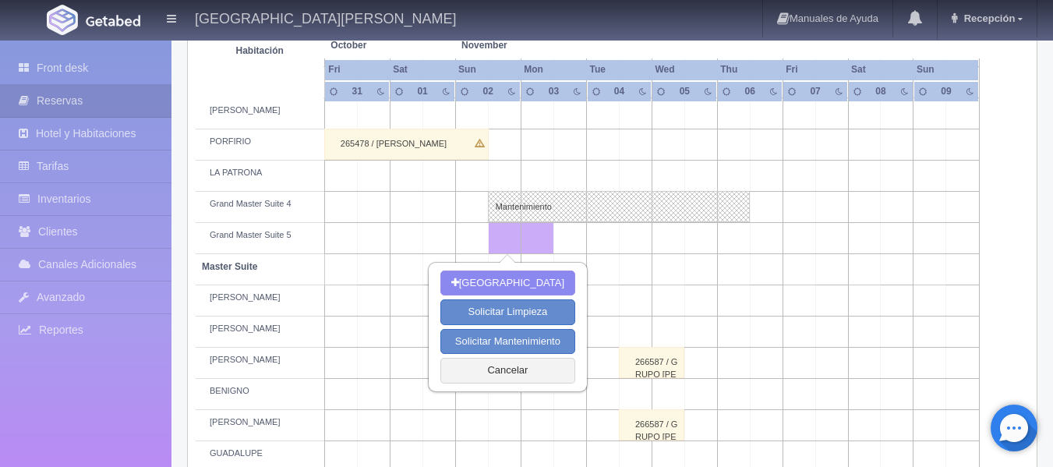
click at [736, 236] on td at bounding box center [733, 238] width 33 height 31
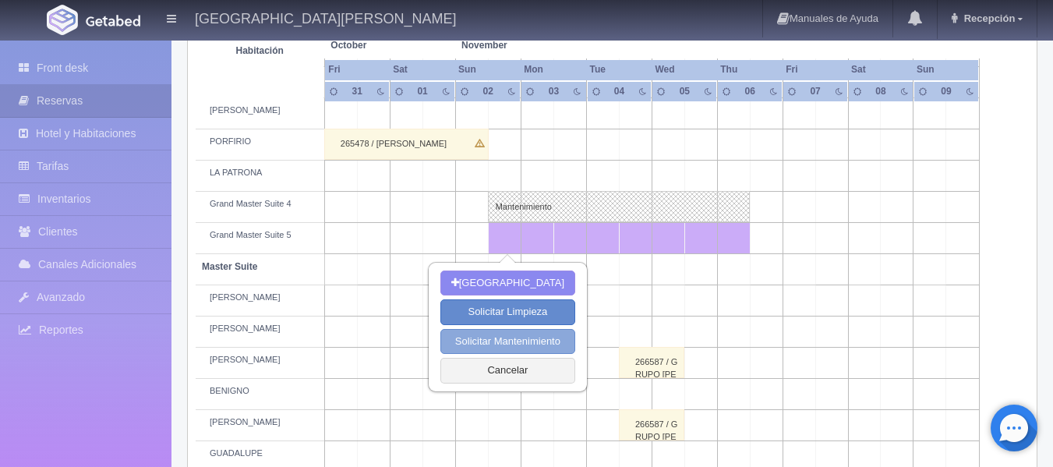
click at [507, 338] on button "Solicitar Mantenimiento" at bounding box center [507, 342] width 135 height 26
select select "Mantenimiento"
type input "02-11-2025"
type input "06-11-2025"
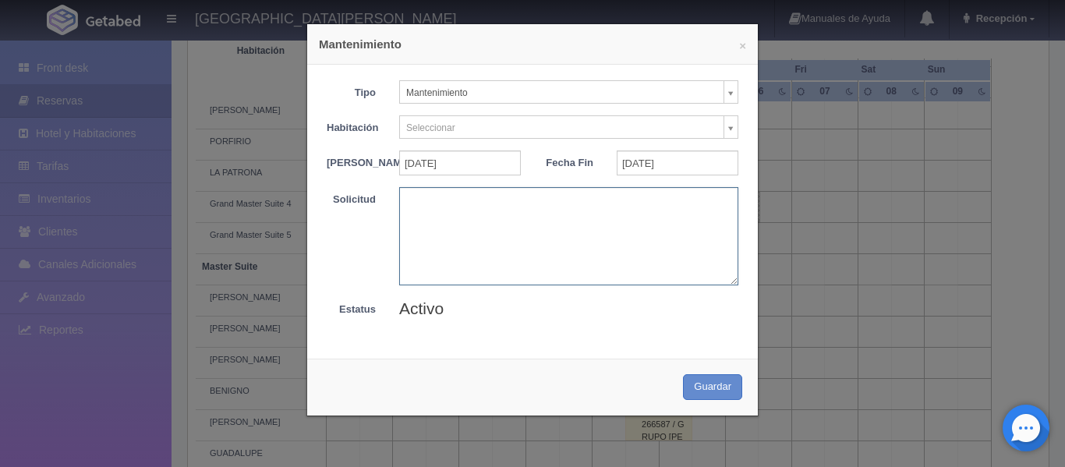
click at [468, 247] on textarea at bounding box center [568, 235] width 339 height 97
paste textarea "BLOQUEO MB - 22/08/25 SUSANA BARTYZAL DELTA AIRLINES"
type textarea "BLOQUEO MB - [DATE] [PERSON_NAME] DELTA AIRLINES"
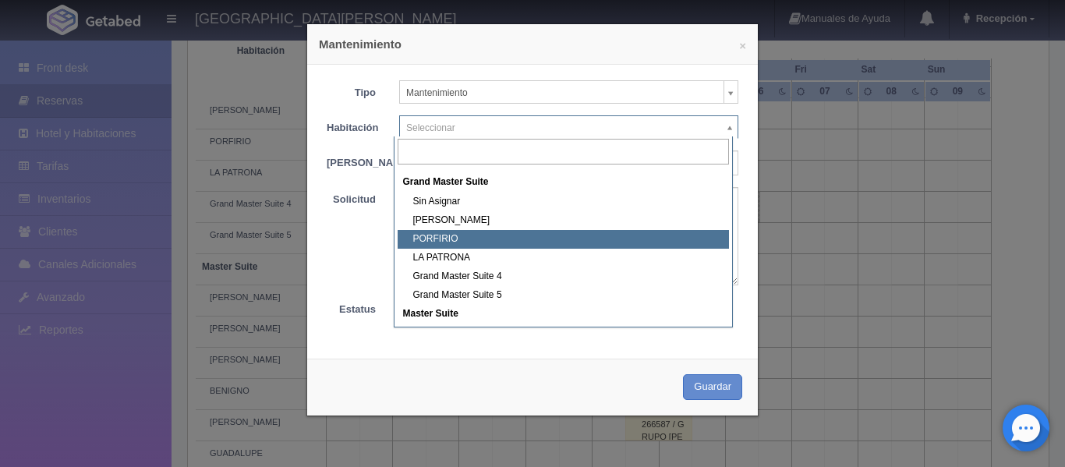
scroll to position [78, 0]
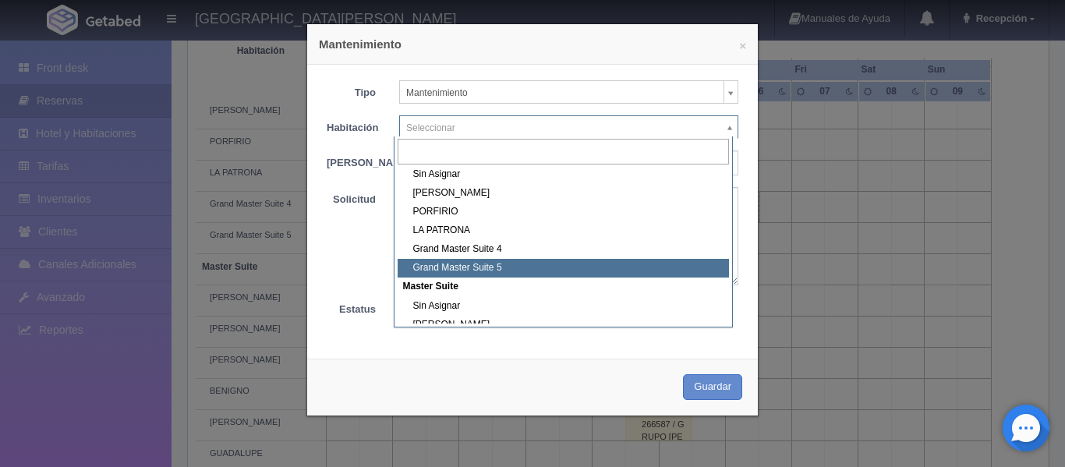
select select "1918_Grand Master Suite 5"
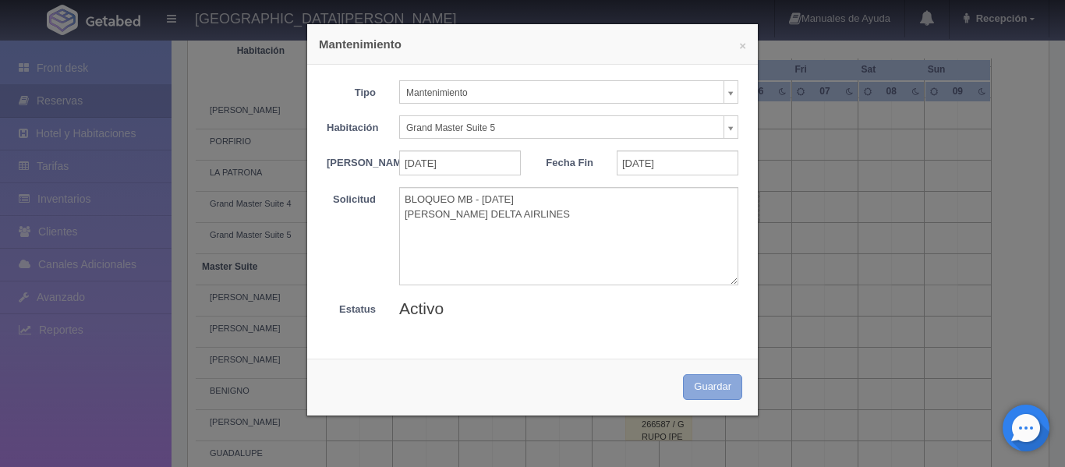
click at [704, 399] on button "Guardar" at bounding box center [712, 387] width 59 height 26
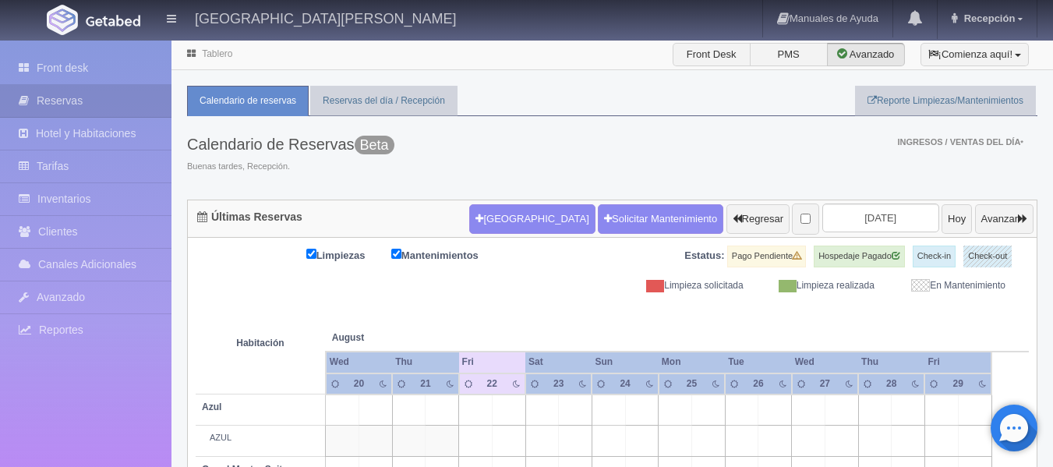
scroll to position [116, 0]
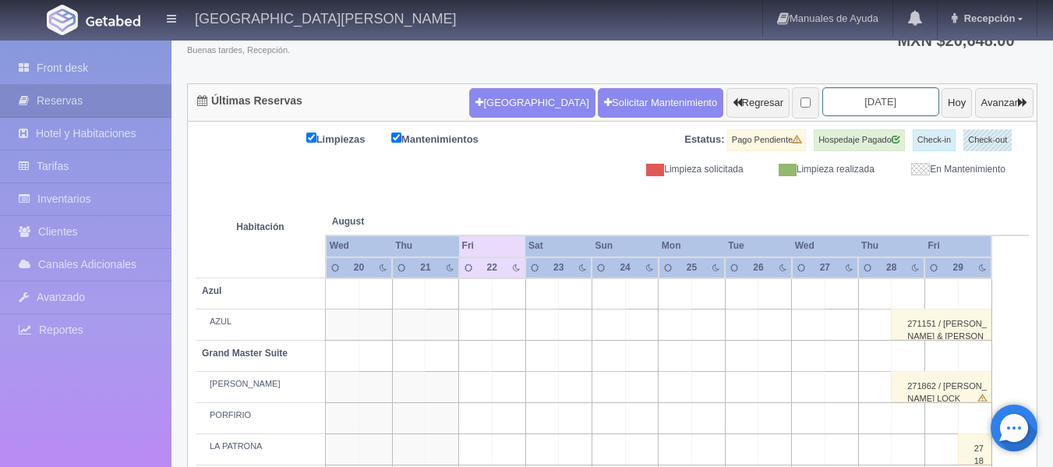
click at [826, 103] on input "2025-08-22" at bounding box center [880, 101] width 117 height 29
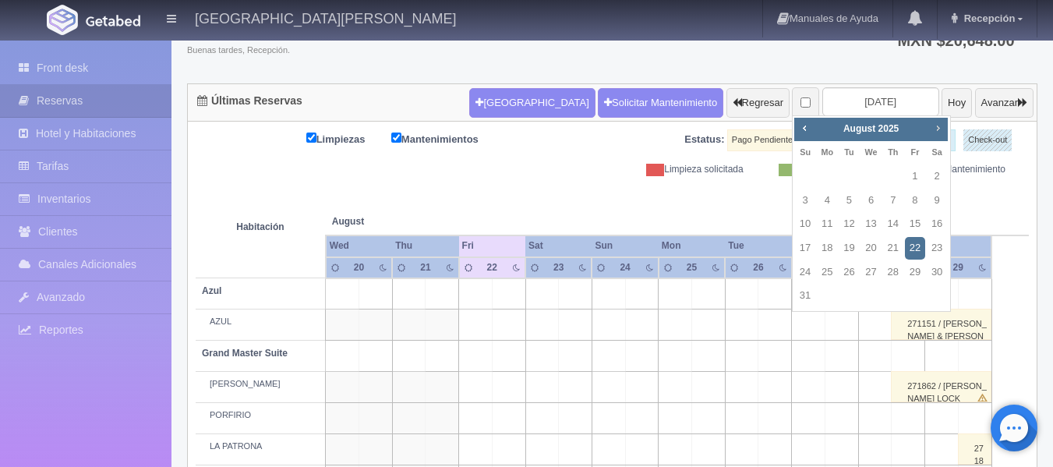
click at [932, 123] on span "Next" at bounding box center [938, 128] width 12 height 12
click at [932, 125] on span "Next" at bounding box center [938, 128] width 12 height 12
click at [808, 199] on link "2" at bounding box center [805, 200] width 20 height 23
type input "2025-11-02"
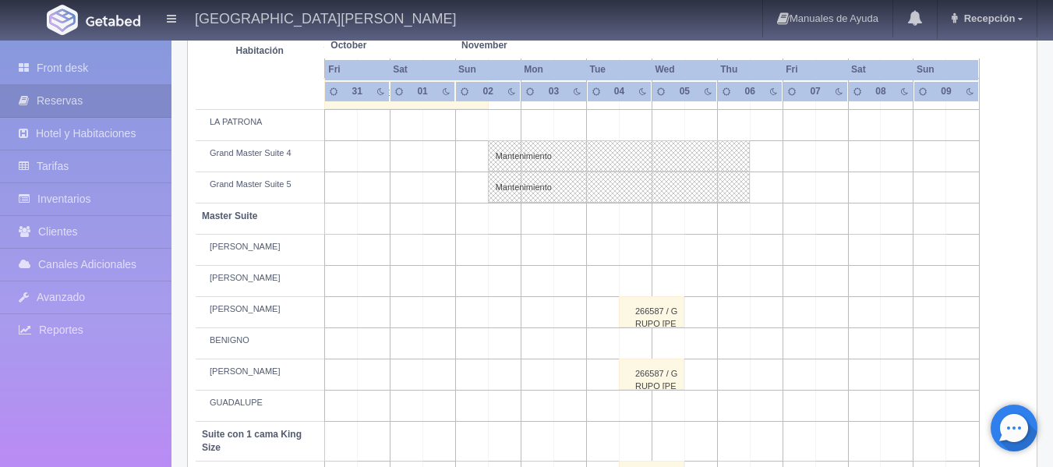
scroll to position [468, 0]
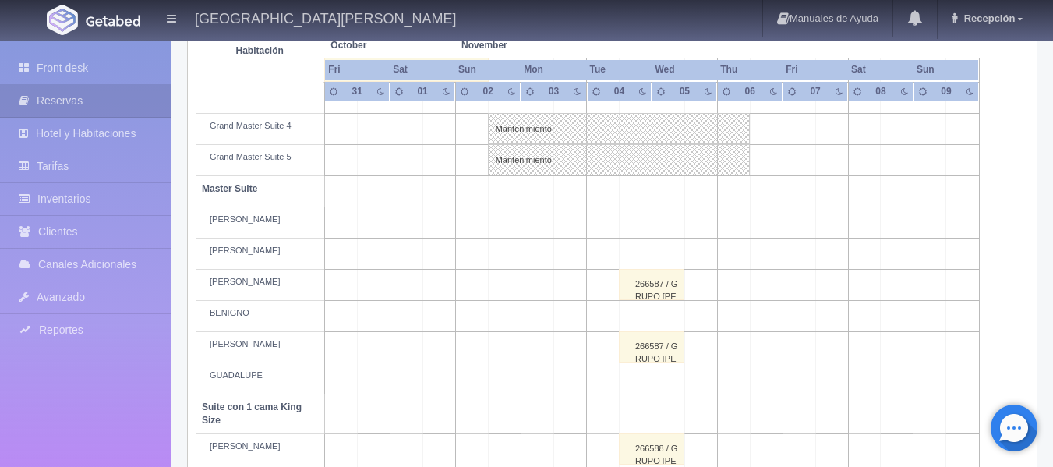
click at [509, 411] on td at bounding box center [504, 414] width 33 height 40
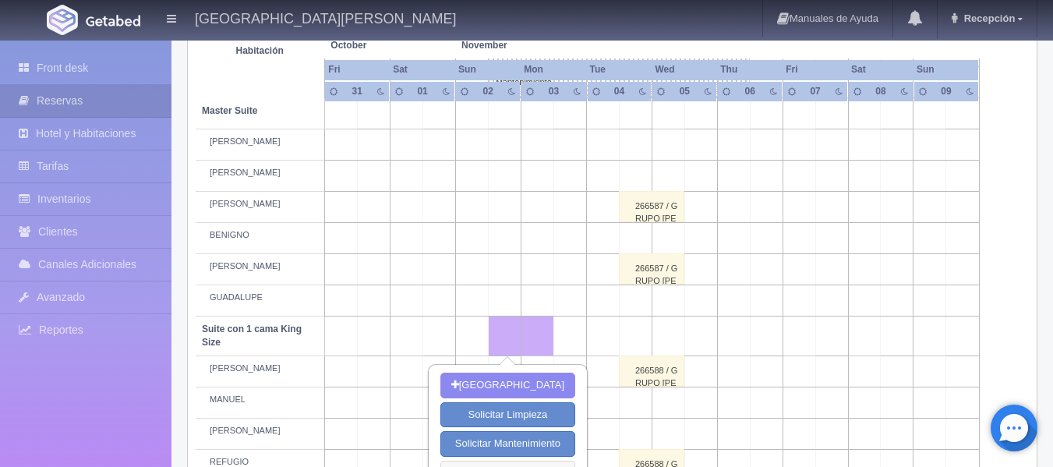
scroll to position [624, 0]
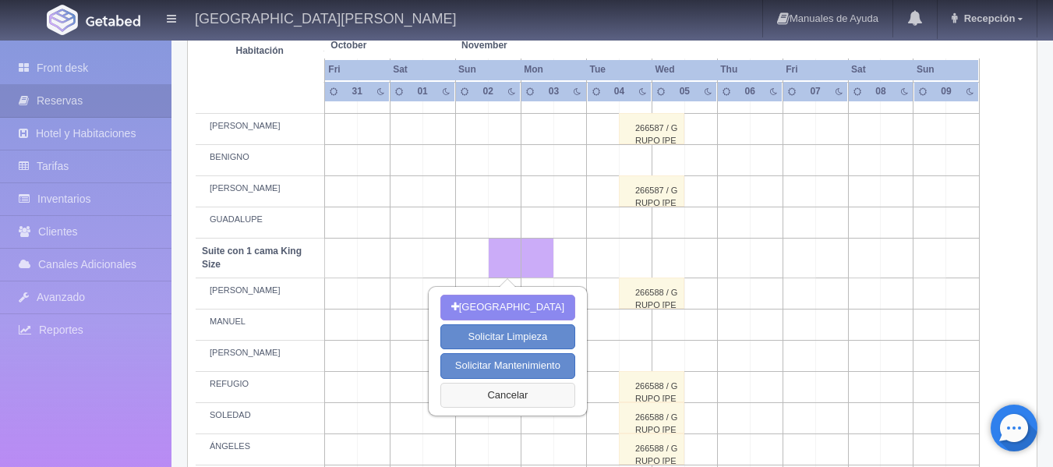
click at [512, 391] on button "Cancelar" at bounding box center [507, 396] width 135 height 26
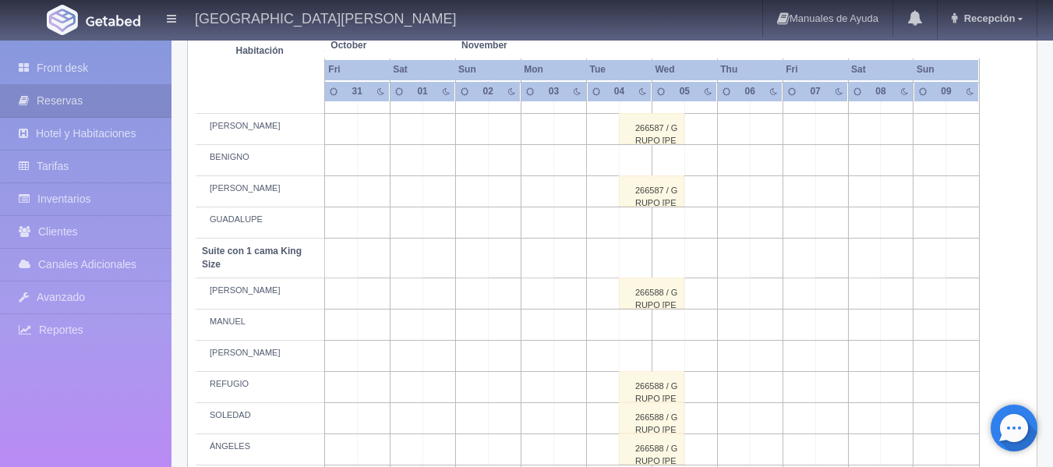
click at [506, 219] on td at bounding box center [504, 222] width 33 height 31
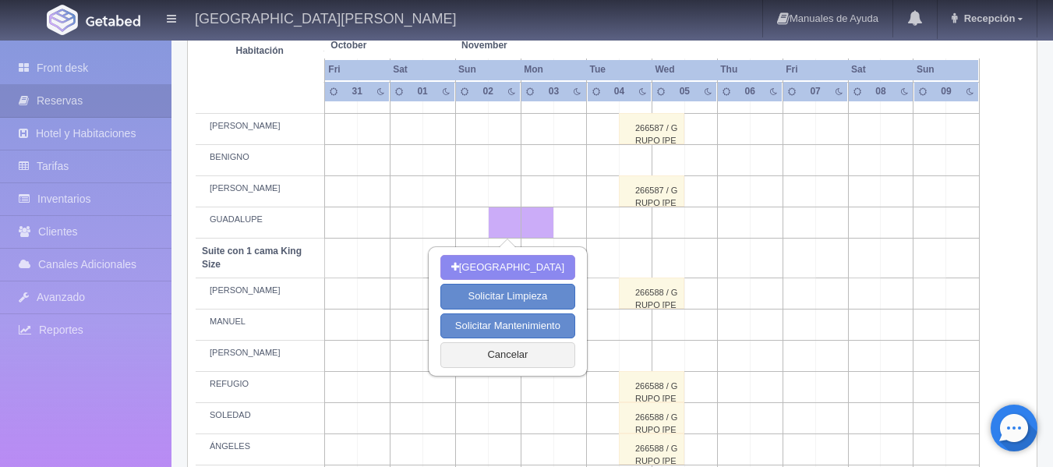
click at [695, 228] on td at bounding box center [700, 222] width 33 height 31
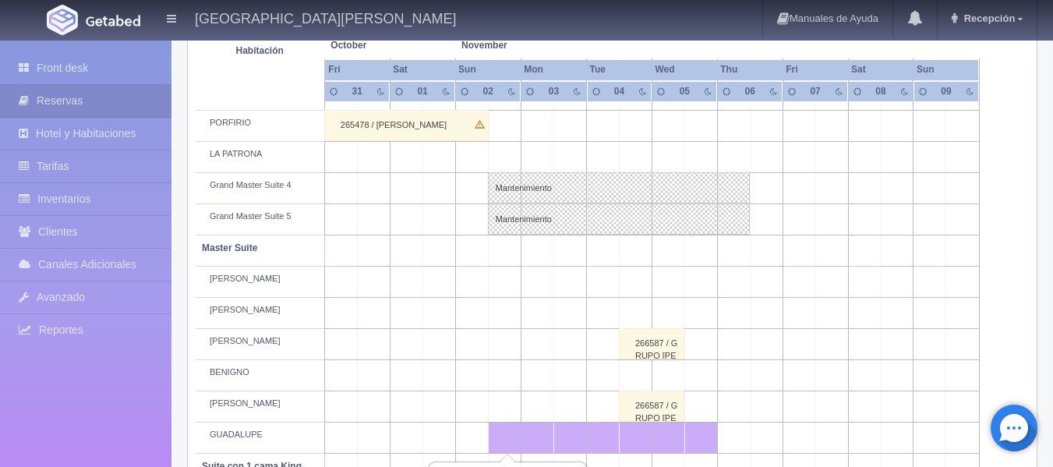
scroll to position [468, 0]
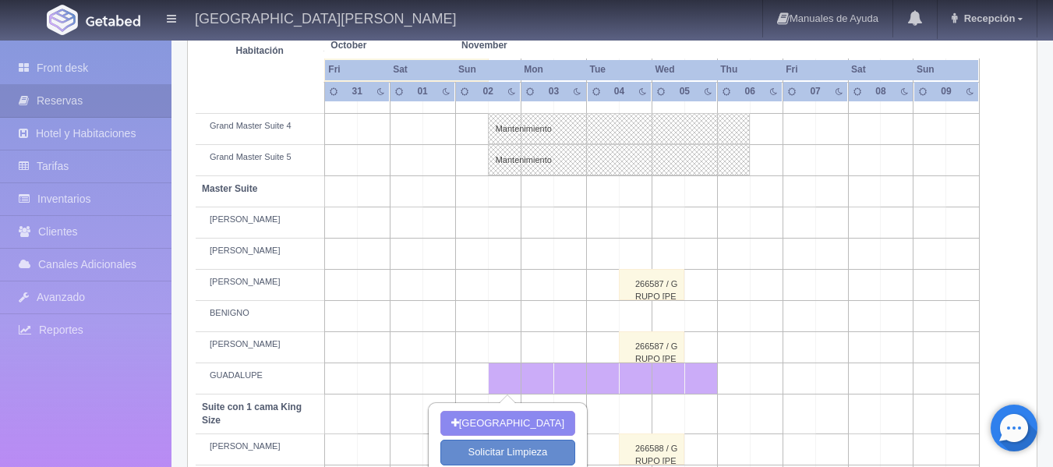
click at [731, 377] on td at bounding box center [733, 378] width 33 height 31
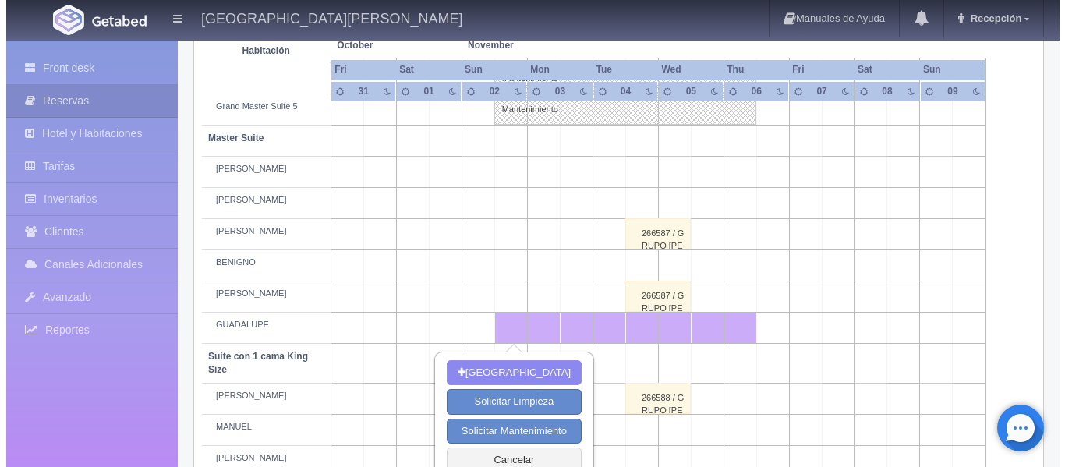
scroll to position [546, 0]
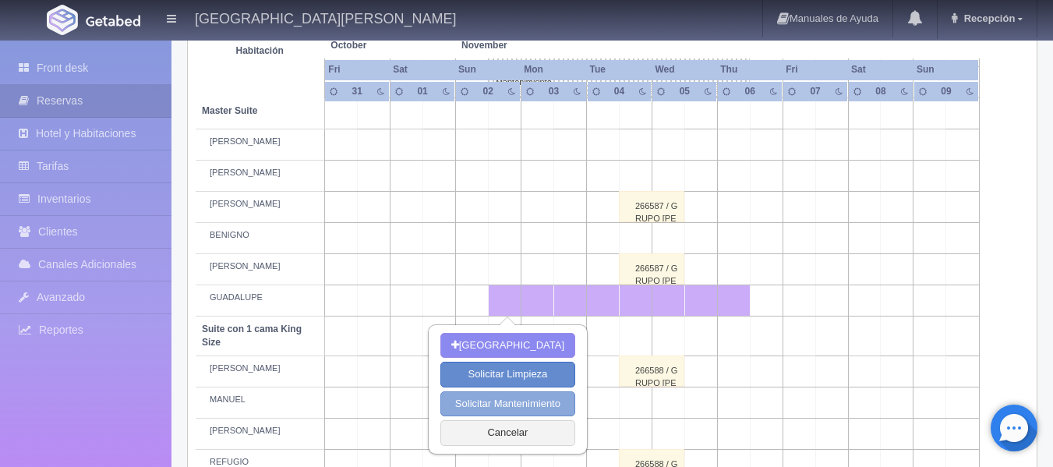
click at [500, 404] on button "Solicitar Mantenimiento" at bounding box center [507, 404] width 135 height 26
select select "Mantenimiento"
type input "02-11-2025"
type input "06-11-2025"
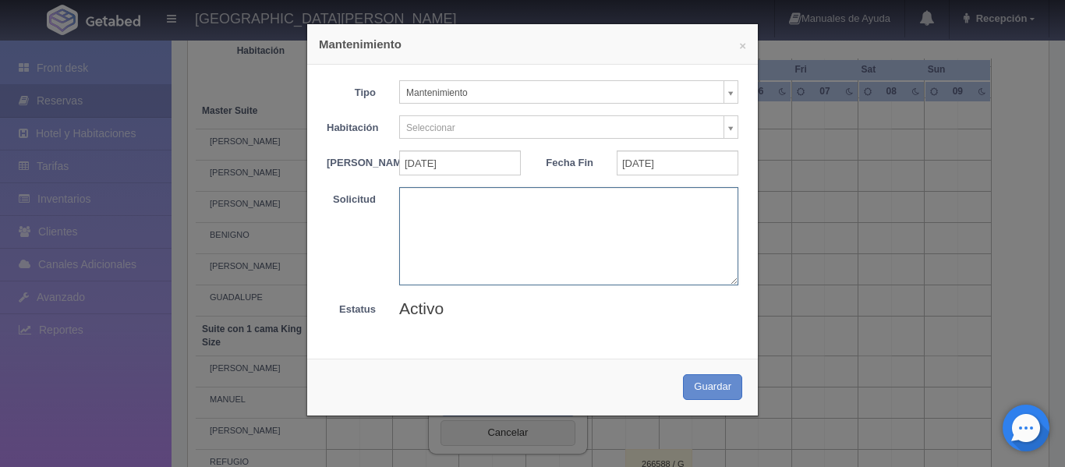
click at [488, 244] on textarea at bounding box center [568, 235] width 339 height 97
paste textarea "BLOQUEO MB - 22/08/25 SUSANA BARTYZAL DELTA AIRLINES"
type textarea "BLOQUEO MB - 22/08/25 SUSANA BARTYZAL DELTA AIRLINES"
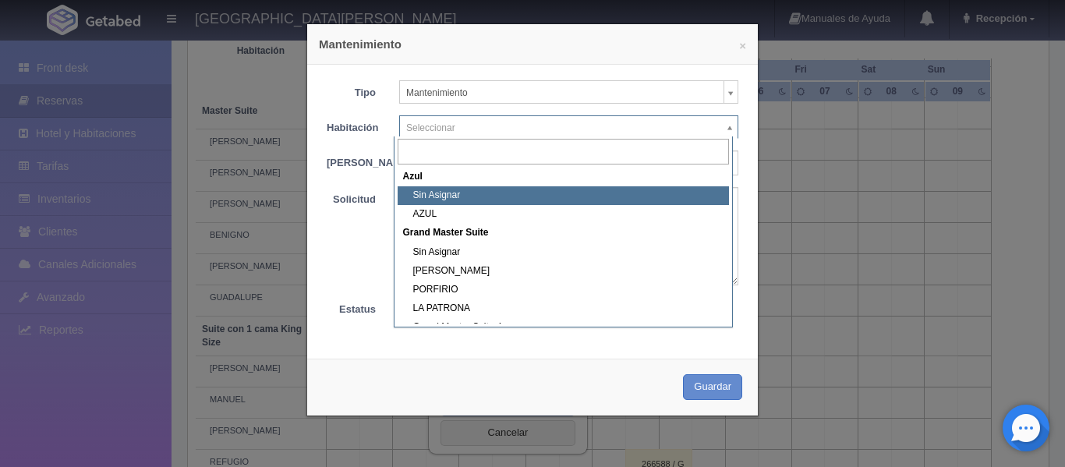
click at [724, 126] on body "Hacienda El Carmen Hotel & Spa Manuales de Ayuda Actualizaciones recientes Rece…" at bounding box center [532, 321] width 1065 height 1656
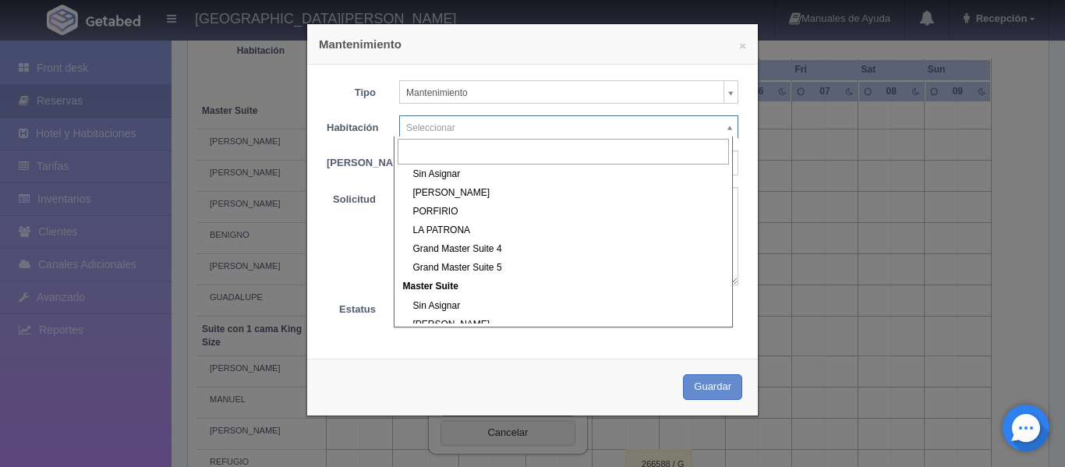
scroll to position [156, 0]
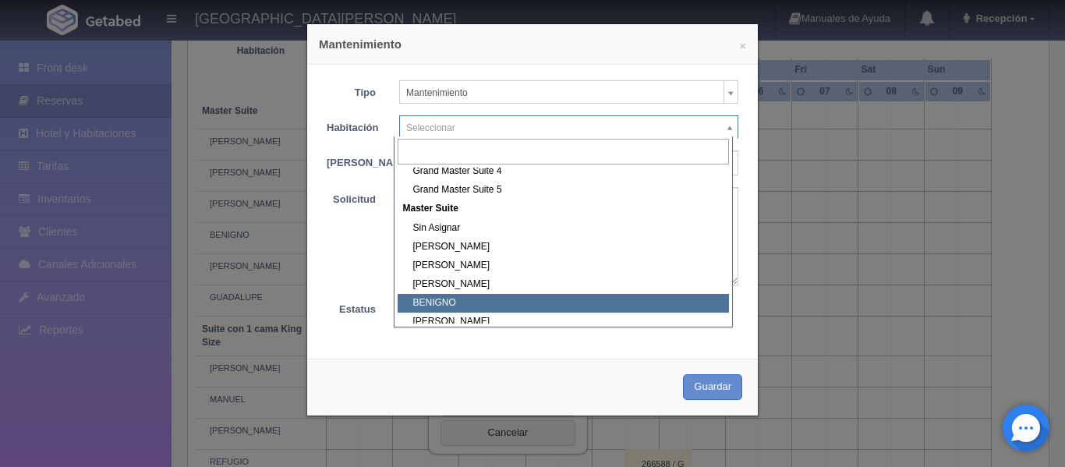
select select "1894_BENIGNO"
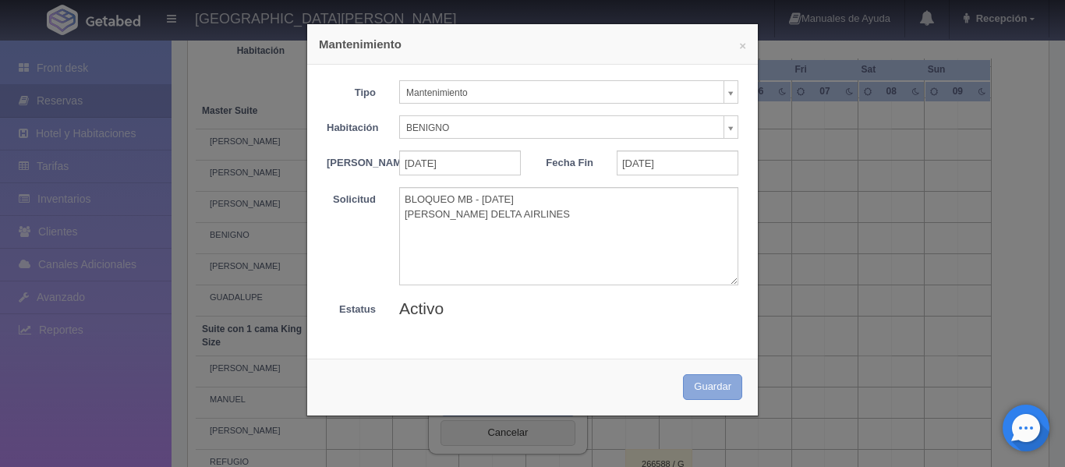
click at [694, 399] on button "Guardar" at bounding box center [712, 387] width 59 height 26
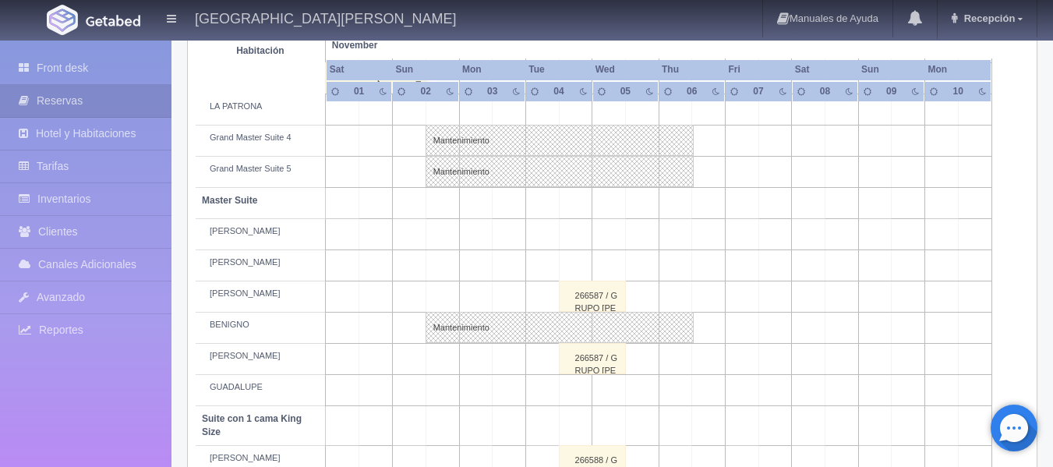
scroll to position [468, 0]
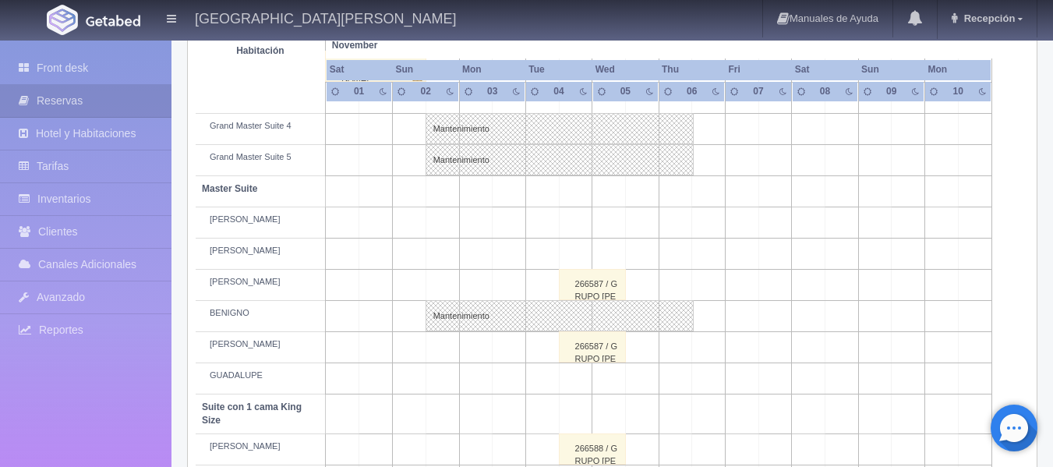
click at [451, 382] on td at bounding box center [443, 378] width 34 height 31
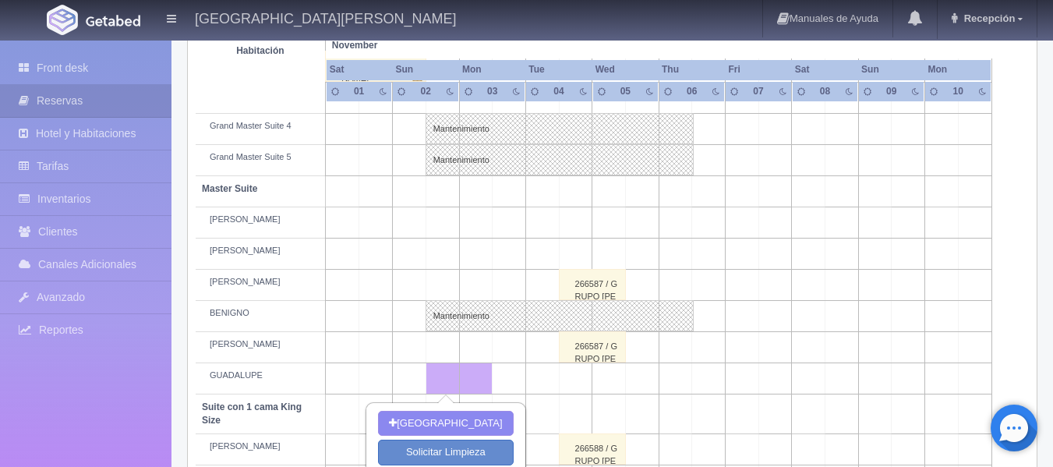
click at [667, 385] on td at bounding box center [676, 378] width 34 height 31
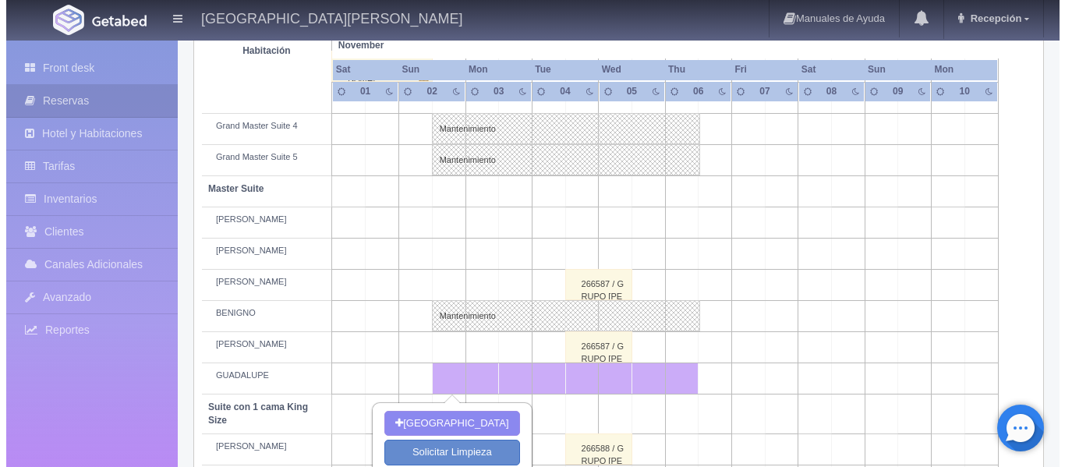
scroll to position [546, 0]
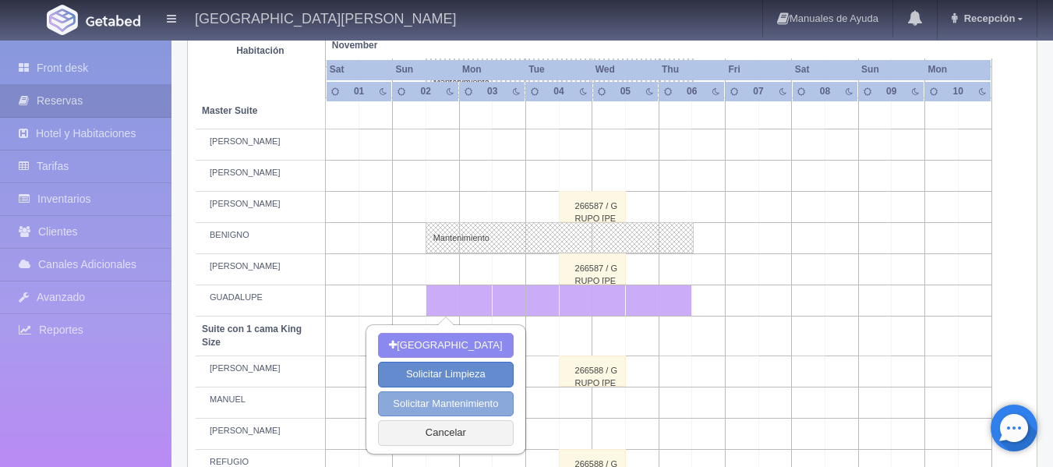
click at [432, 402] on button "Solicitar Mantenimiento" at bounding box center [445, 404] width 135 height 26
select select "Mantenimiento"
type input "02-11-2025"
type input "06-11-2025"
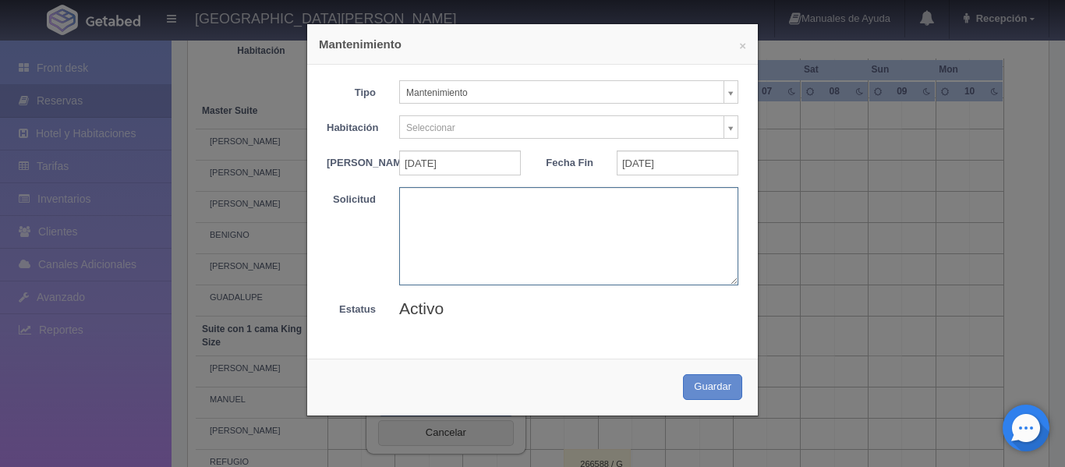
click at [544, 253] on textarea at bounding box center [568, 235] width 339 height 97
paste textarea "BLOQUEO MB - 22/08/25 SUSANA BARTYZAL DELTA AIRLINES"
type textarea "BLOQUEO MB - 22/08/25 SUSANA BARTYZAL DELTA AIRLINES"
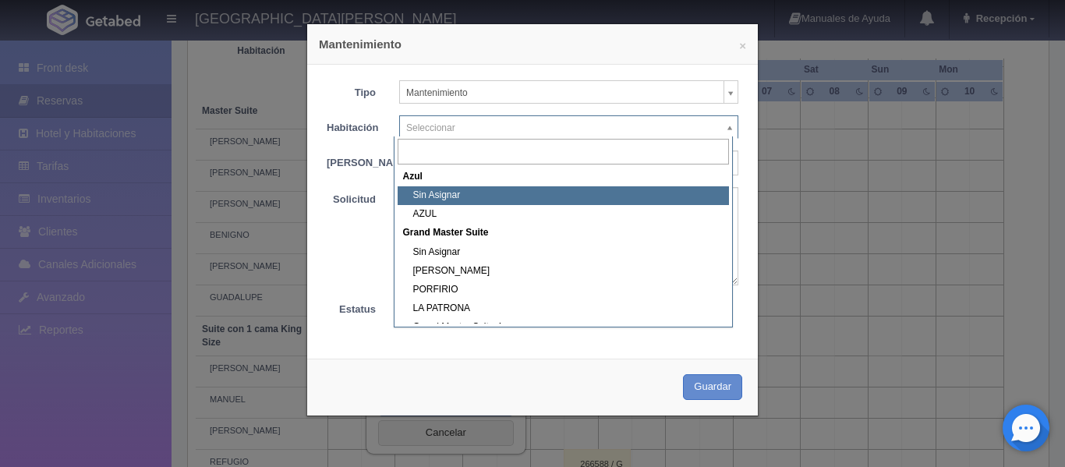
click at [723, 126] on body "Hacienda El Carmen Hotel & Spa Manuales de Ayuda Actualizaciones recientes Rece…" at bounding box center [532, 321] width 1065 height 1656
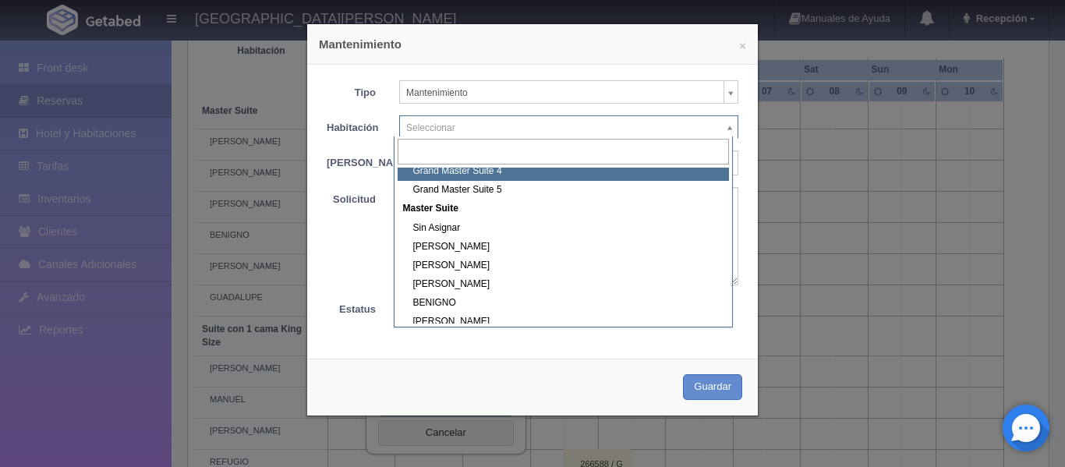
scroll to position [234, 0]
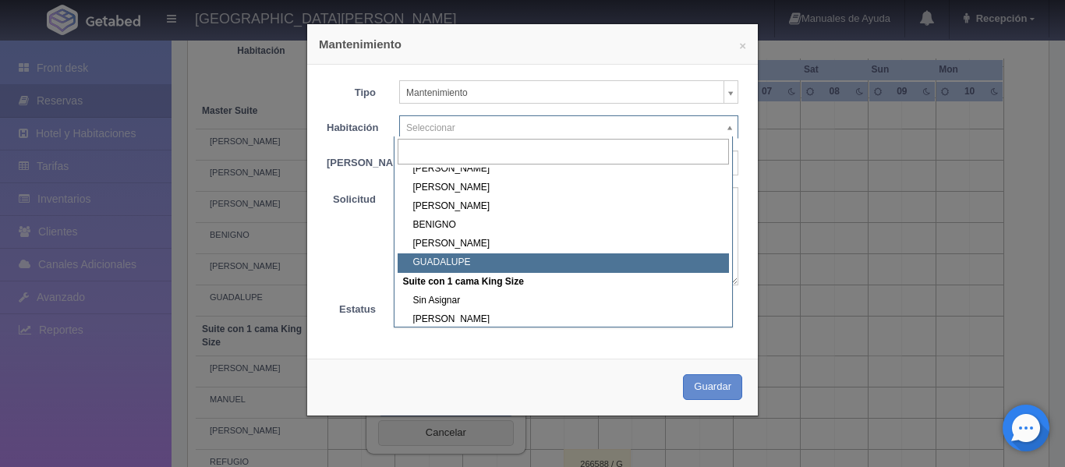
select select "1894_GUADALUPE"
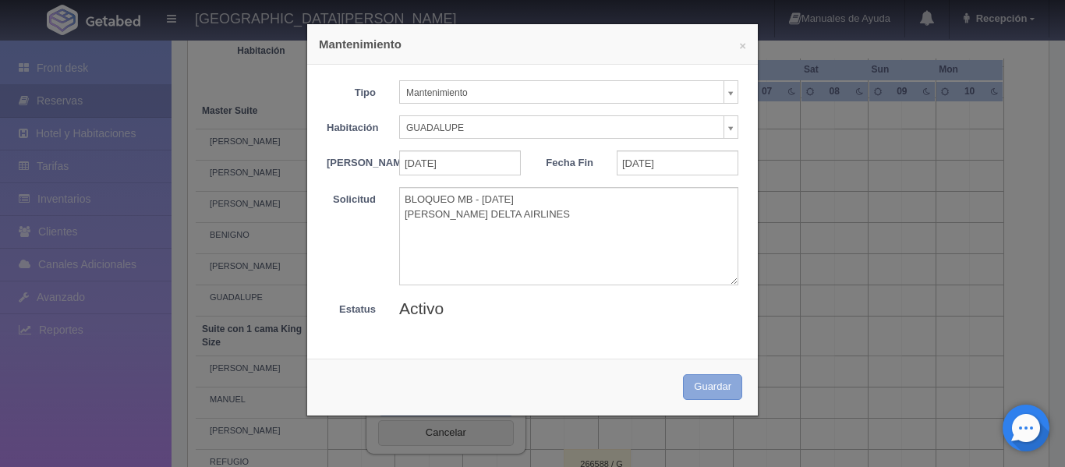
click at [695, 400] on button "Guardar" at bounding box center [712, 387] width 59 height 26
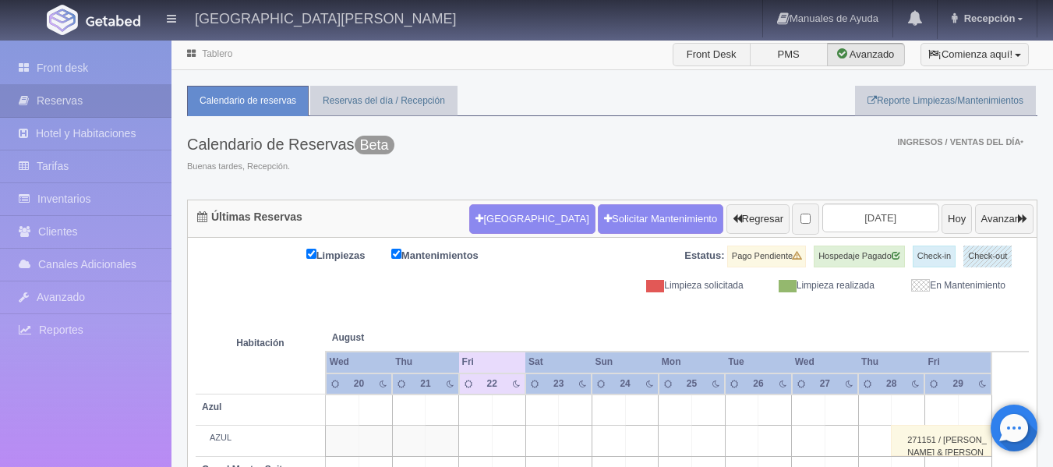
scroll to position [116, 0]
